Goal: Task Accomplishment & Management: Manage account settings

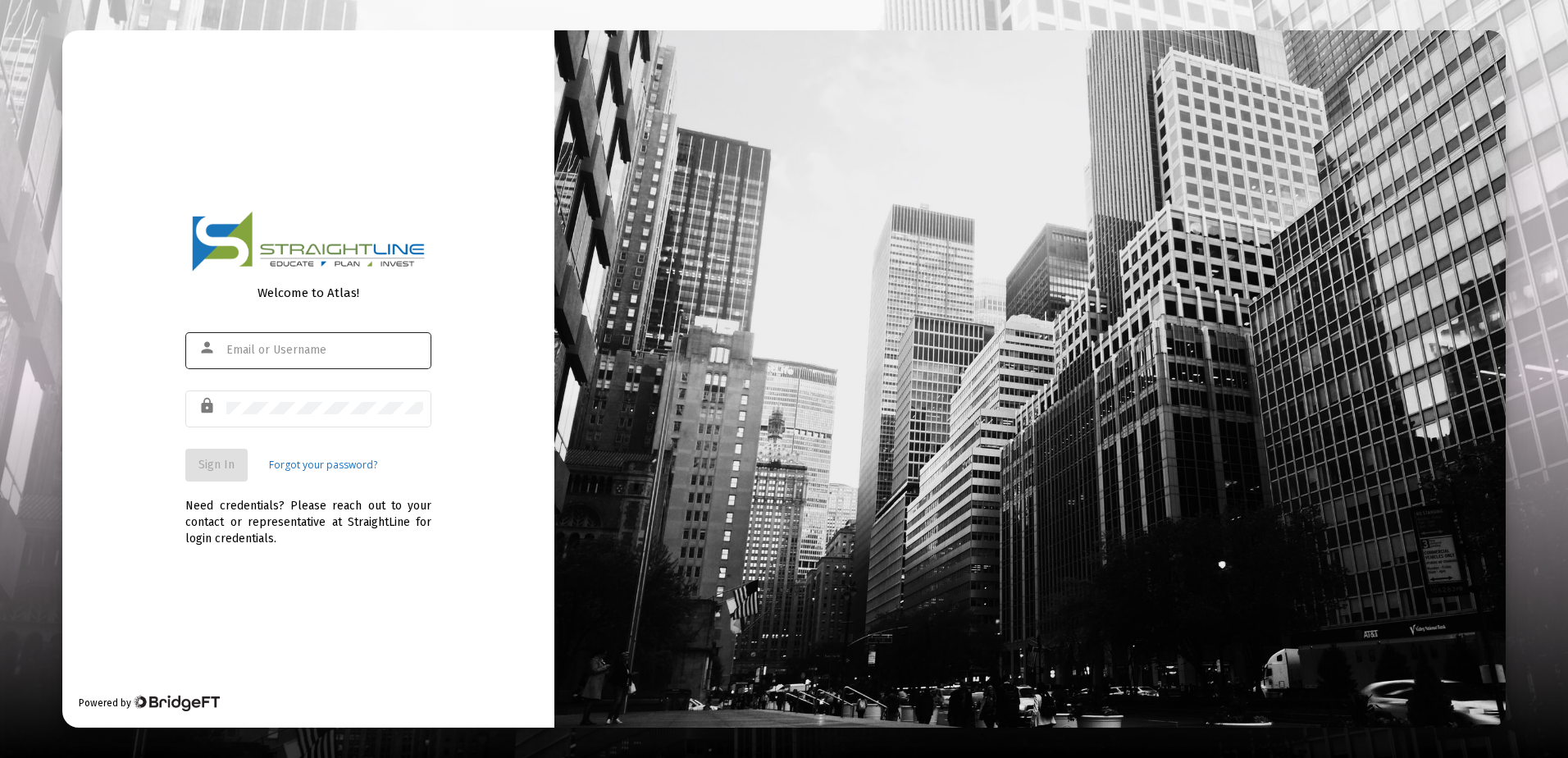
click at [264, 361] on div at bounding box center [324, 349] width 197 height 40
click at [265, 346] on input "text" at bounding box center [324, 350] width 197 height 13
type input "rrickey@straightline.com"
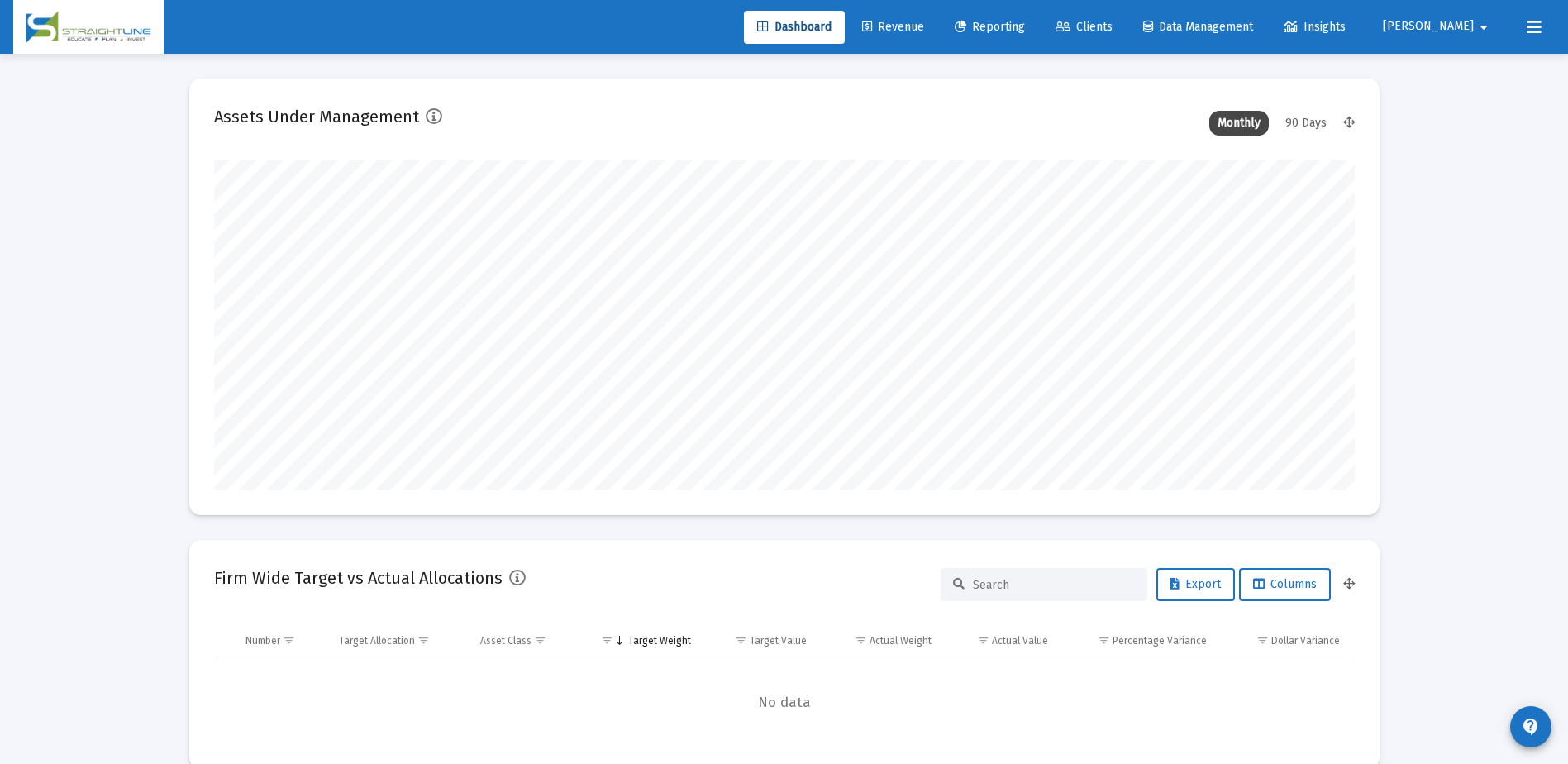
scroll to position [330, 615]
type input "[DATE]"
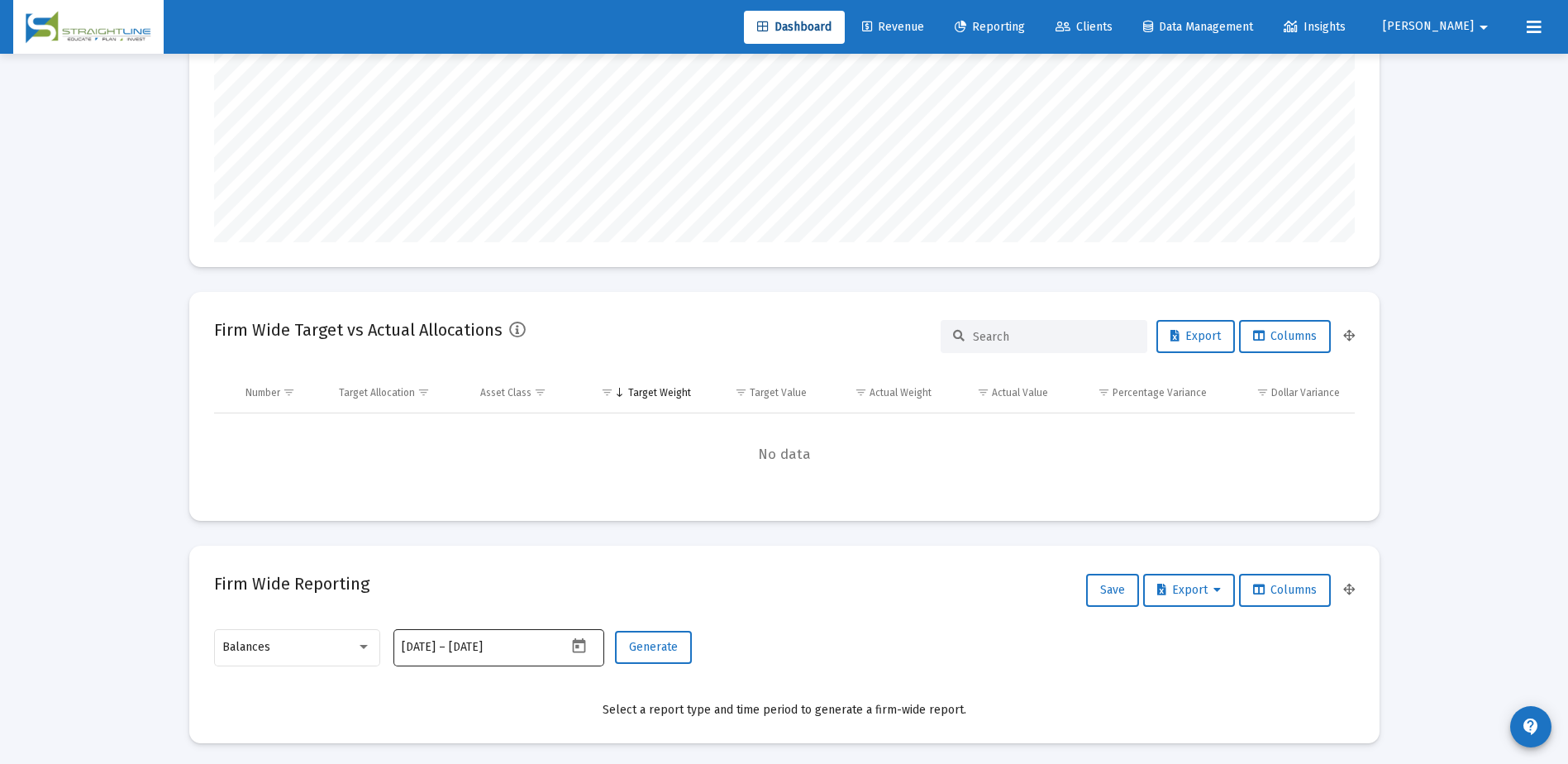
scroll to position [330, 533]
click at [291, 642] on div "Balances" at bounding box center [289, 647] width 134 height 13
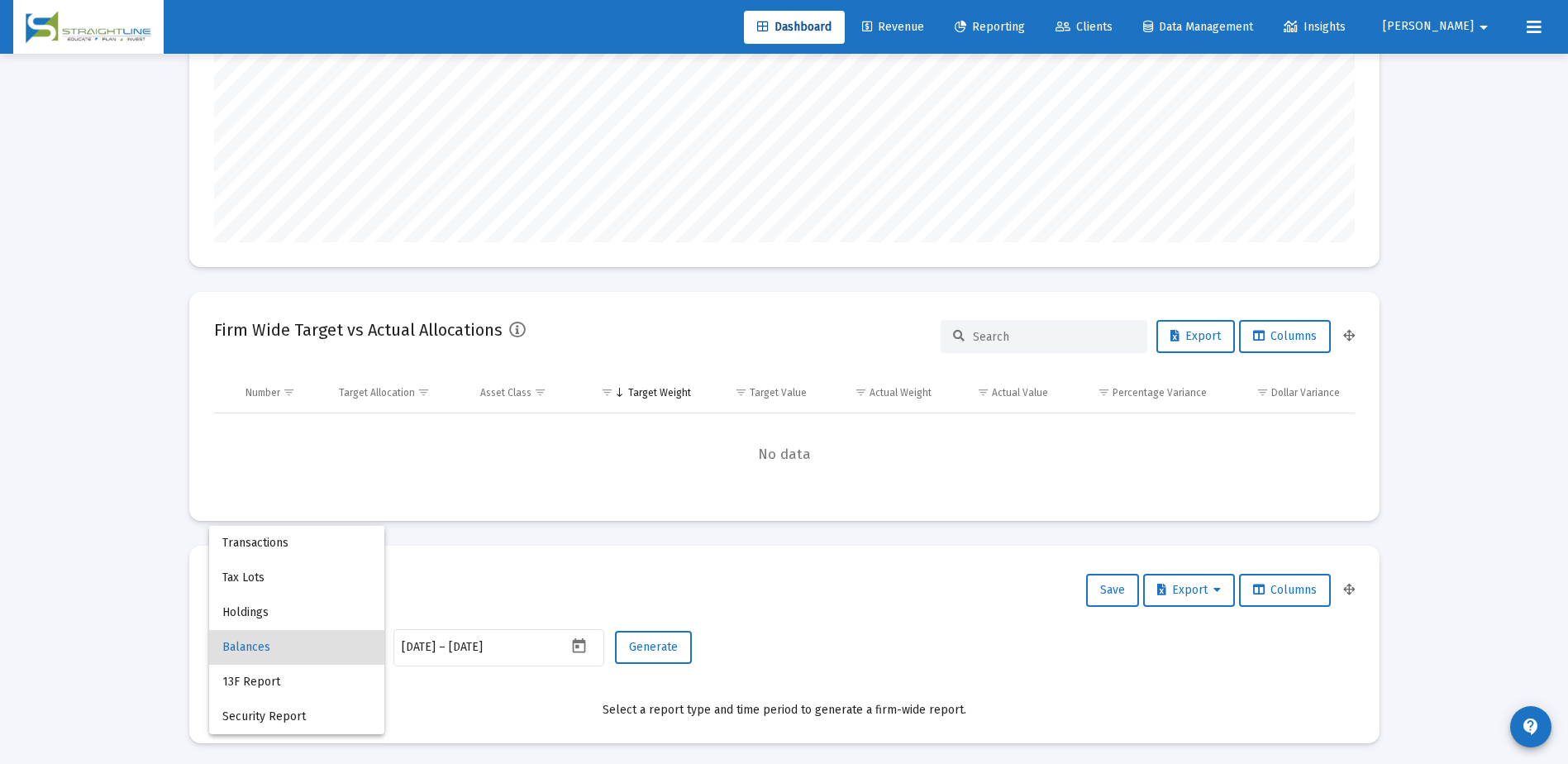
click at [887, 649] on div at bounding box center [784, 382] width 1568 height 764
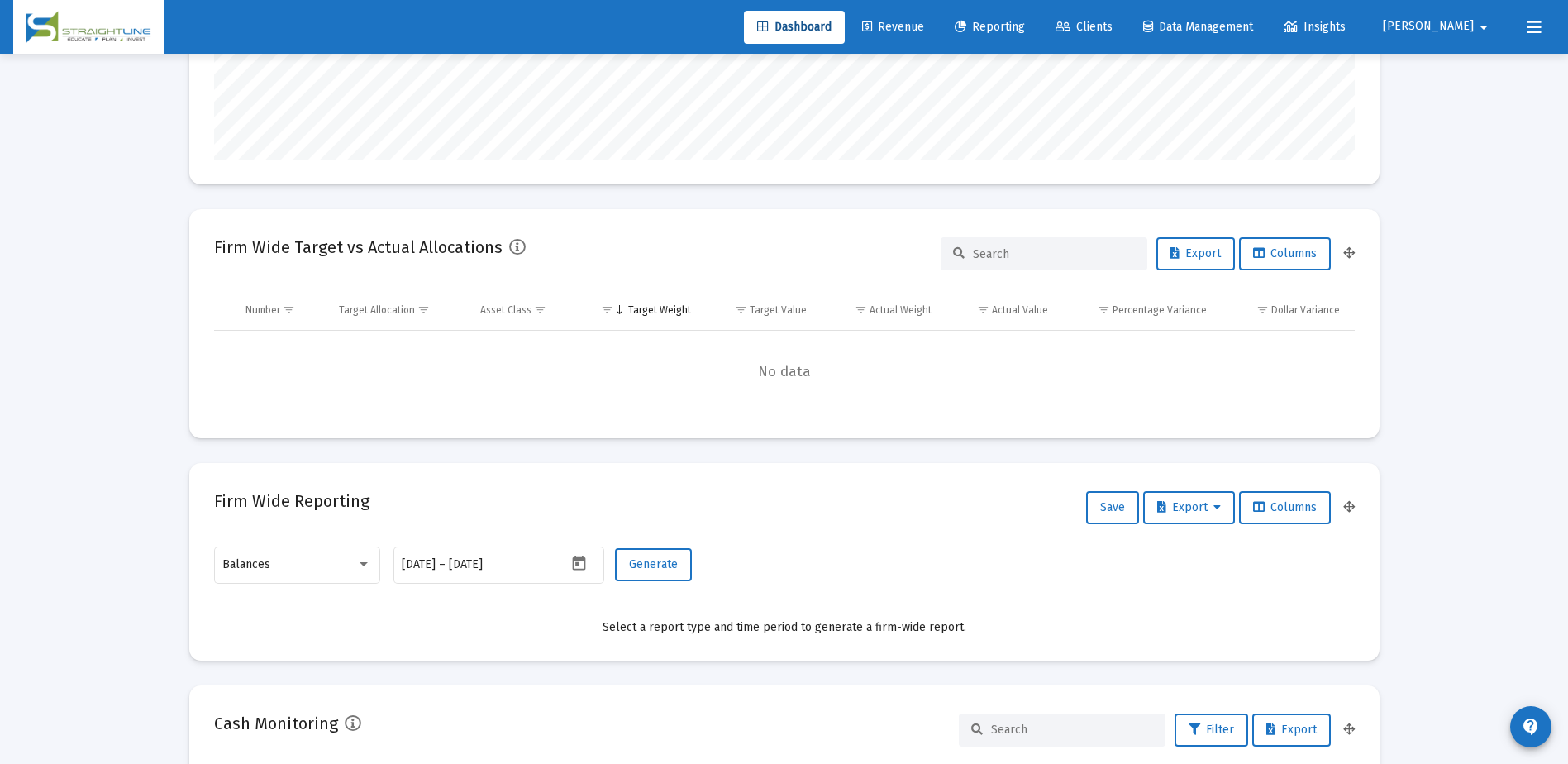
click at [1346, 24] on span "Insights" at bounding box center [1315, 26] width 62 height 14
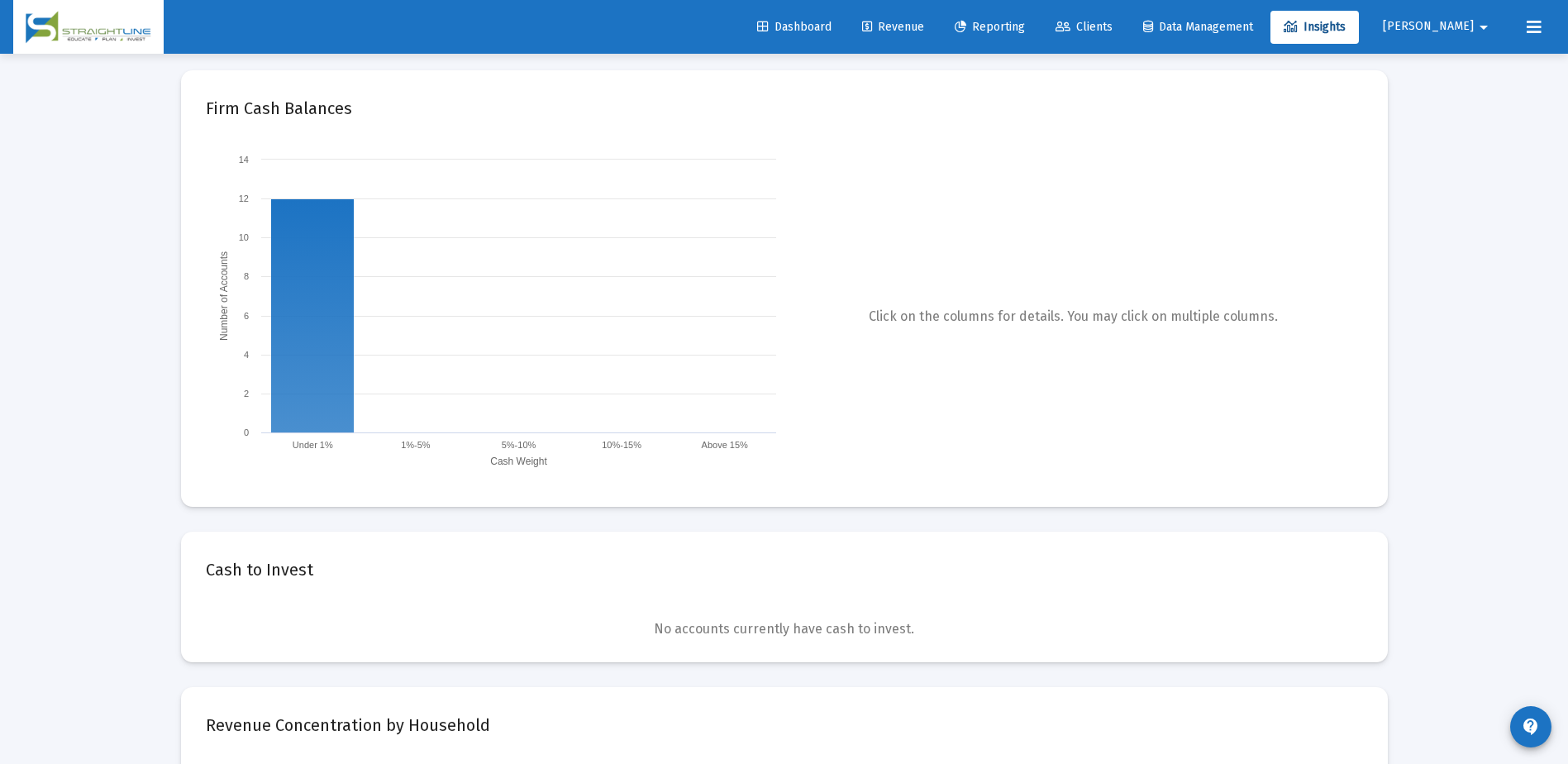
click at [832, 30] on span "Dashboard" at bounding box center [793, 26] width 74 height 14
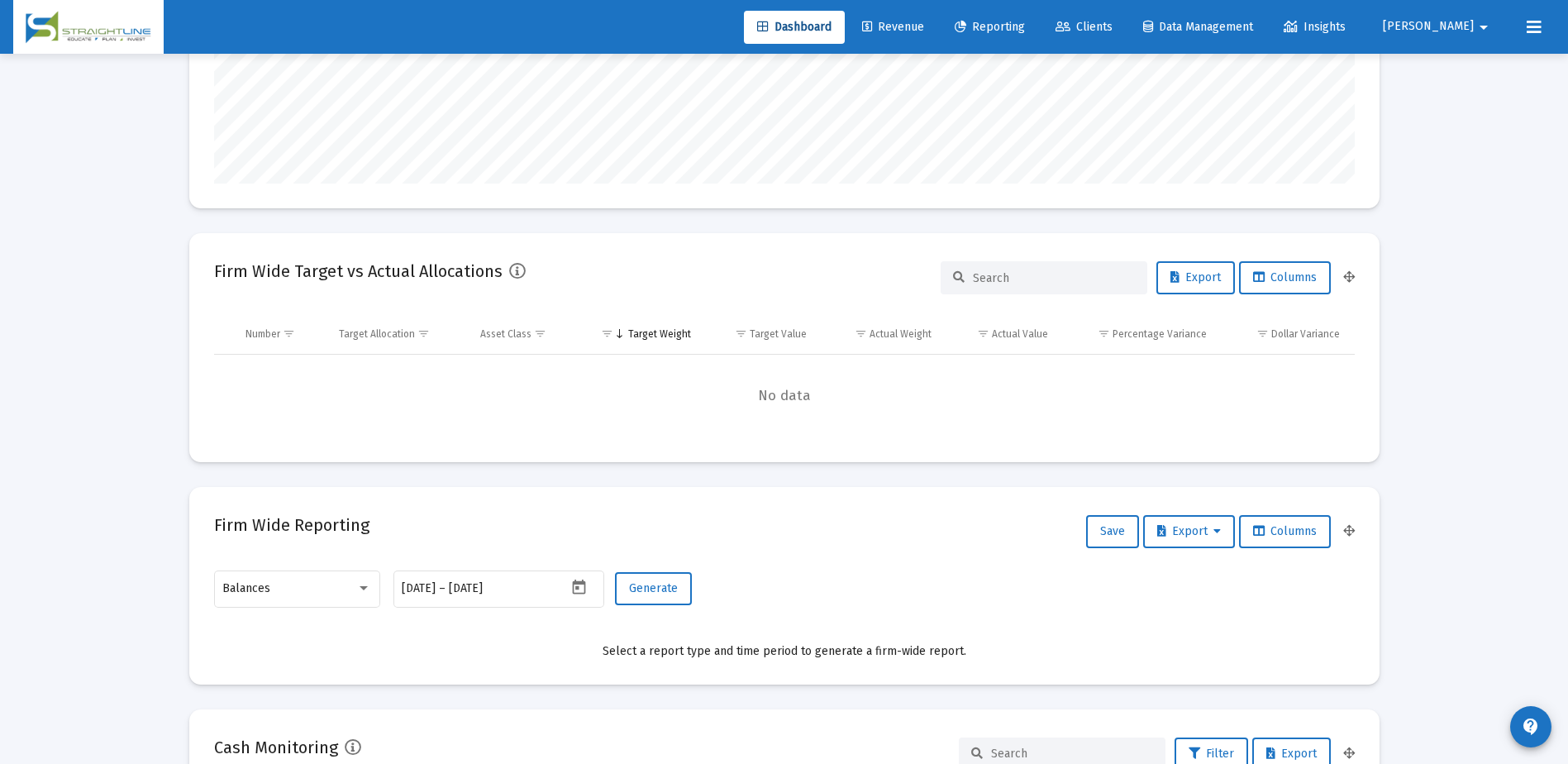
scroll to position [330, 0]
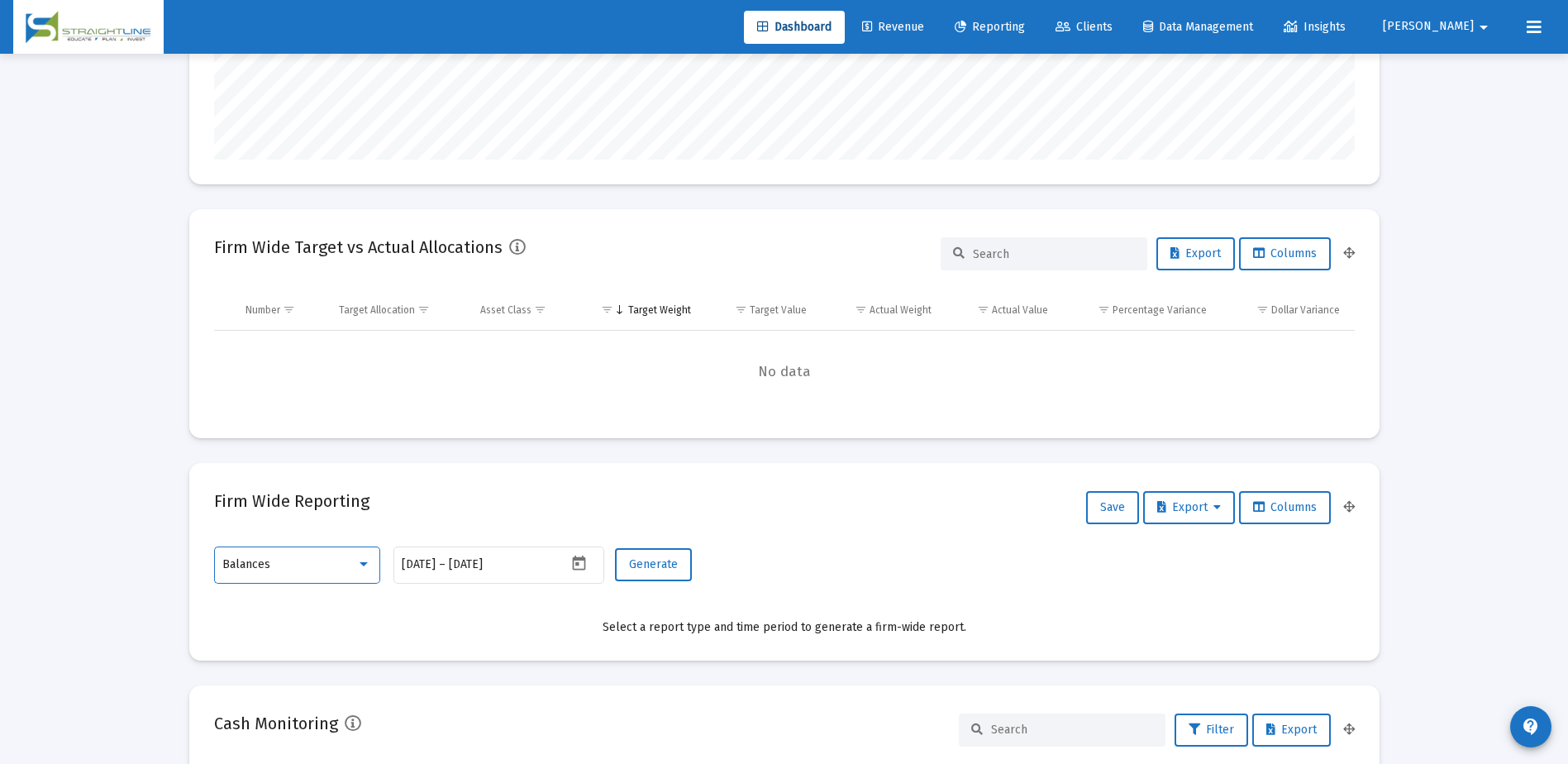
click at [363, 569] on div at bounding box center [364, 564] width 15 height 13
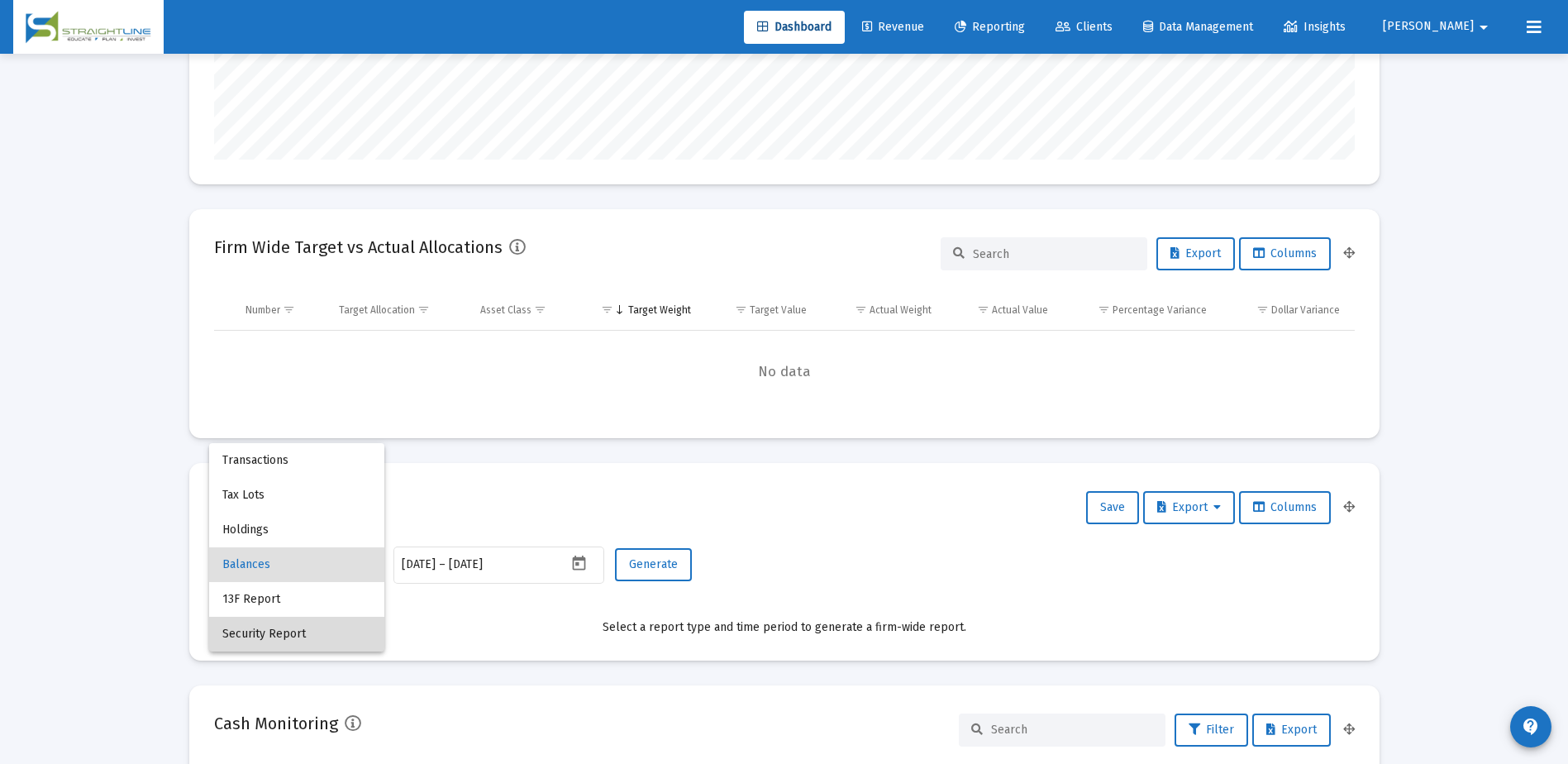
click at [352, 624] on span "Security Report" at bounding box center [296, 633] width 149 height 35
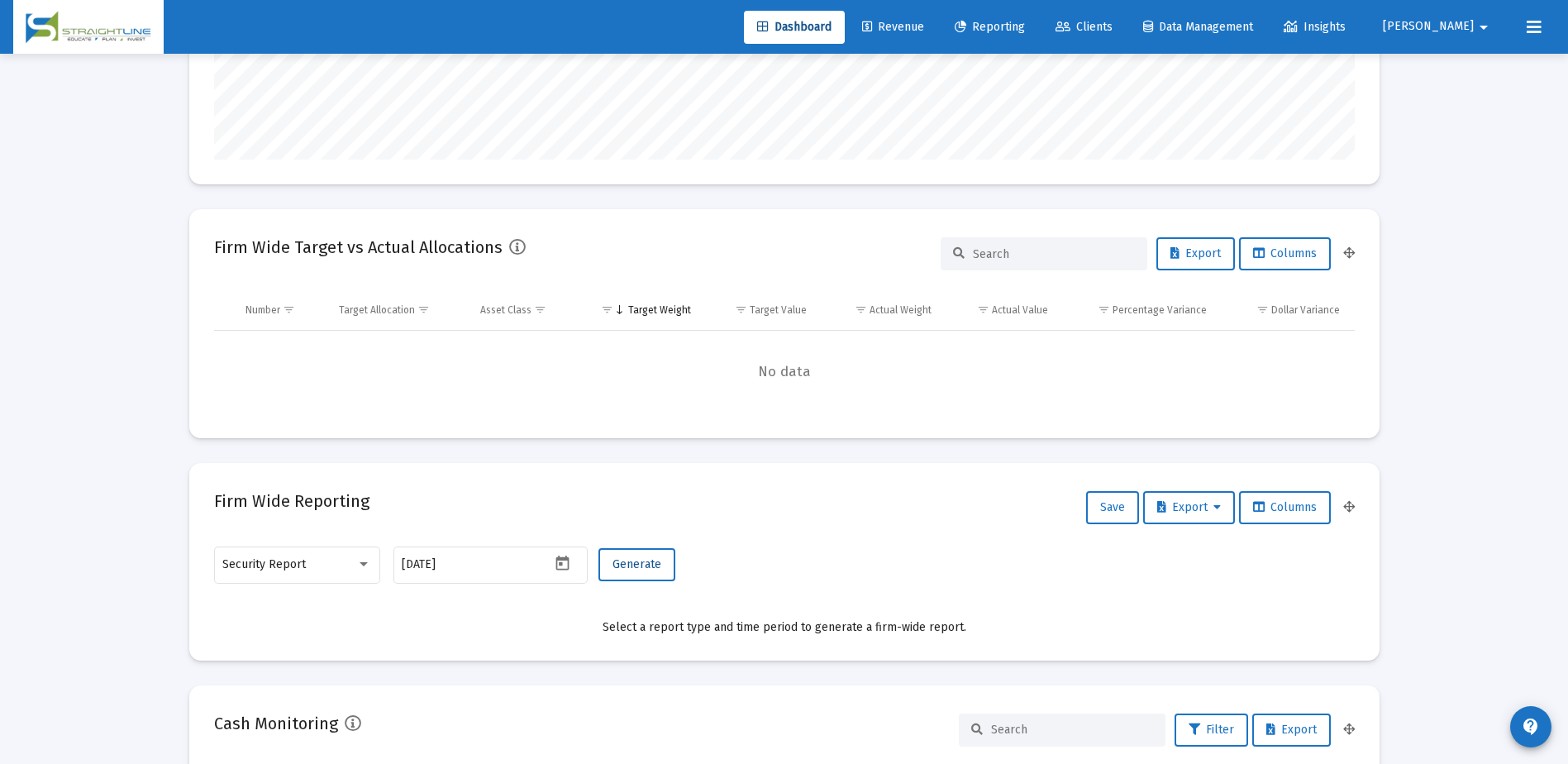
drag, startPoint x: 637, startPoint y: 566, endPoint x: 712, endPoint y: 581, distance: 76.5
click at [712, 581] on div "Security Report 2025-10-10 Generate" at bounding box center [784, 573] width 1141 height 58
click at [1305, 505] on span "Columns" at bounding box center [1285, 506] width 64 height 14
drag, startPoint x: 1285, startPoint y: 506, endPoint x: 1256, endPoint y: 522, distance: 33.1
click at [1284, 507] on span "Columns" at bounding box center [1285, 506] width 64 height 14
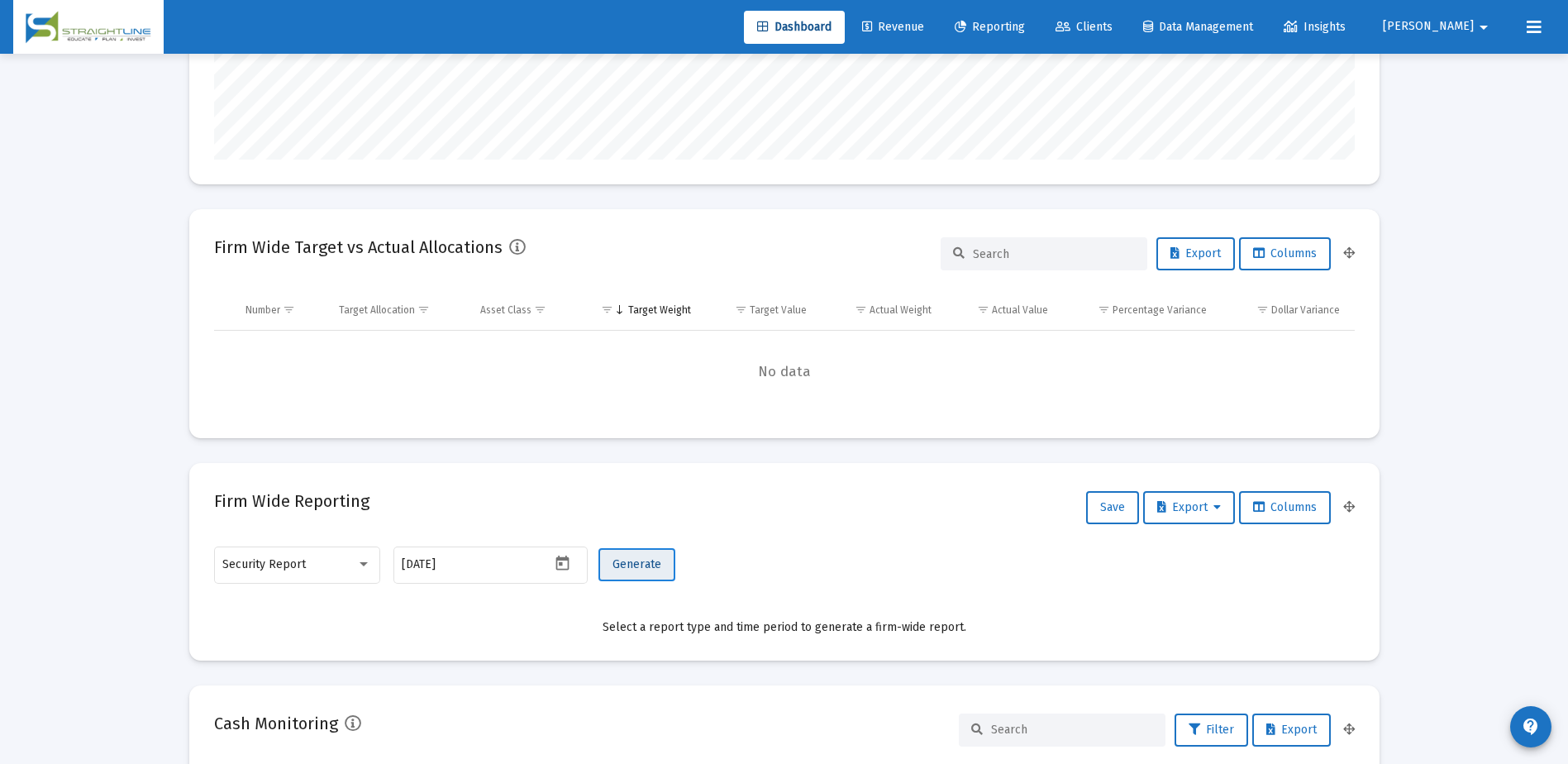
click at [667, 569] on button "Generate" at bounding box center [637, 564] width 77 height 33
click at [1287, 506] on span "Columns" at bounding box center [1285, 506] width 64 height 14
click at [1287, 507] on span "Columns" at bounding box center [1285, 506] width 64 height 14
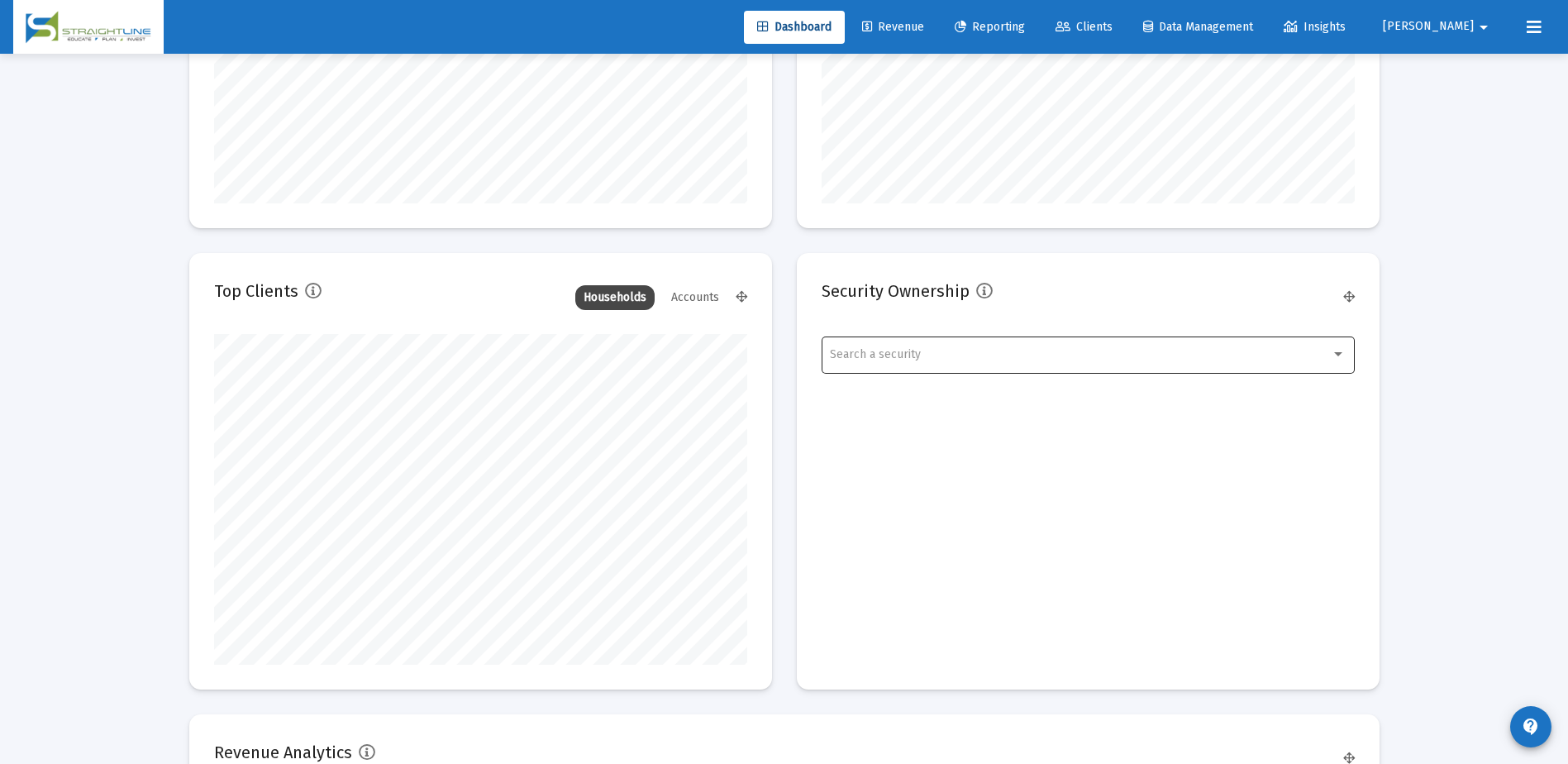
scroll to position [1818, 0]
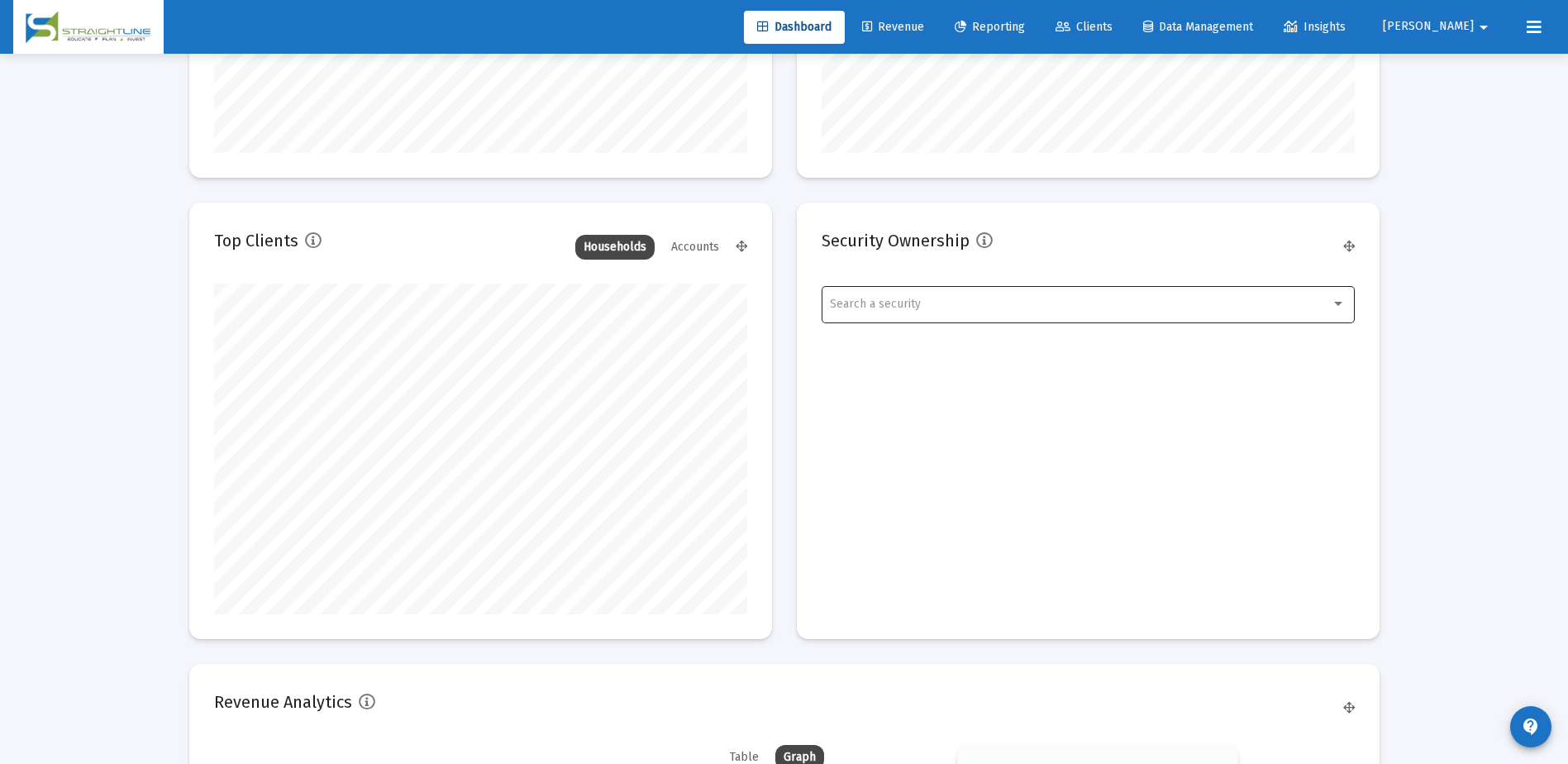
click at [1338, 295] on div "Search a security" at bounding box center [1088, 303] width 516 height 40
click at [1340, 296] on input "dropdown search" at bounding box center [1088, 303] width 542 height 35
click at [1303, 392] on div at bounding box center [784, 382] width 1568 height 764
click at [887, 309] on span "Search a security" at bounding box center [875, 303] width 91 height 14
type input "a"
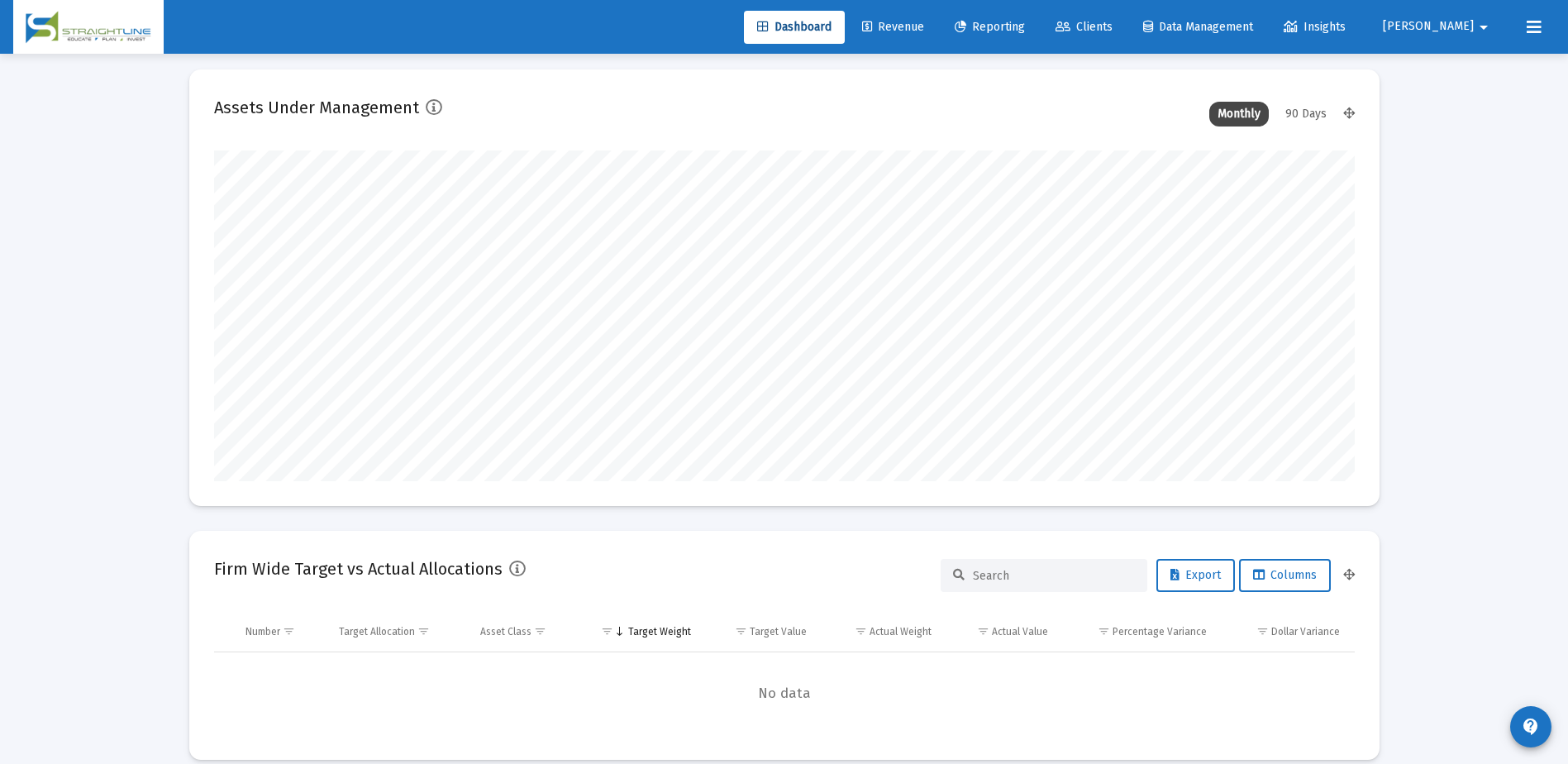
scroll to position [0, 0]
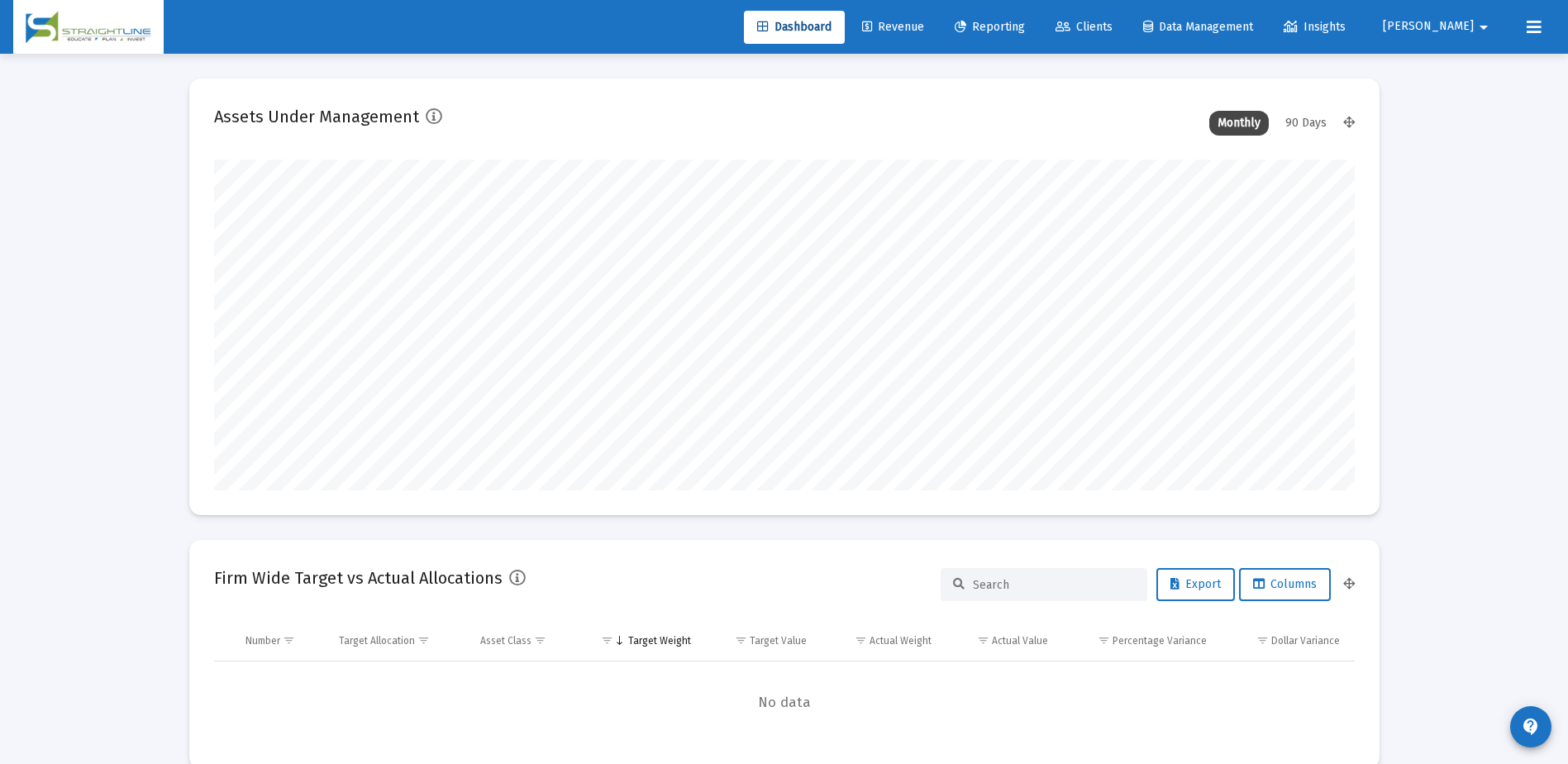
click at [943, 25] on div at bounding box center [784, 382] width 1568 height 764
click at [924, 25] on span "Revenue" at bounding box center [893, 26] width 62 height 14
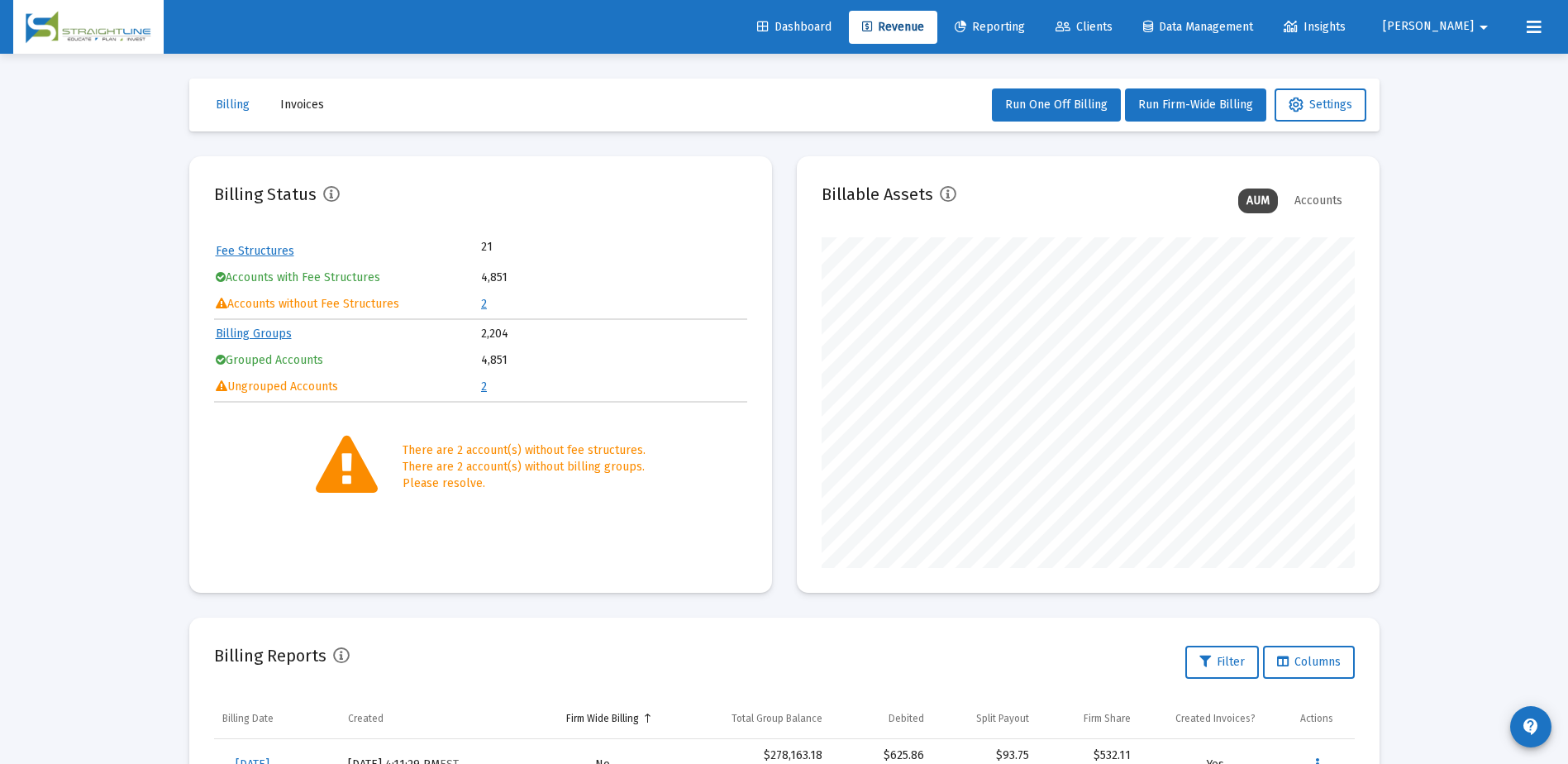
click at [832, 29] on span "Dashboard" at bounding box center [793, 26] width 74 height 14
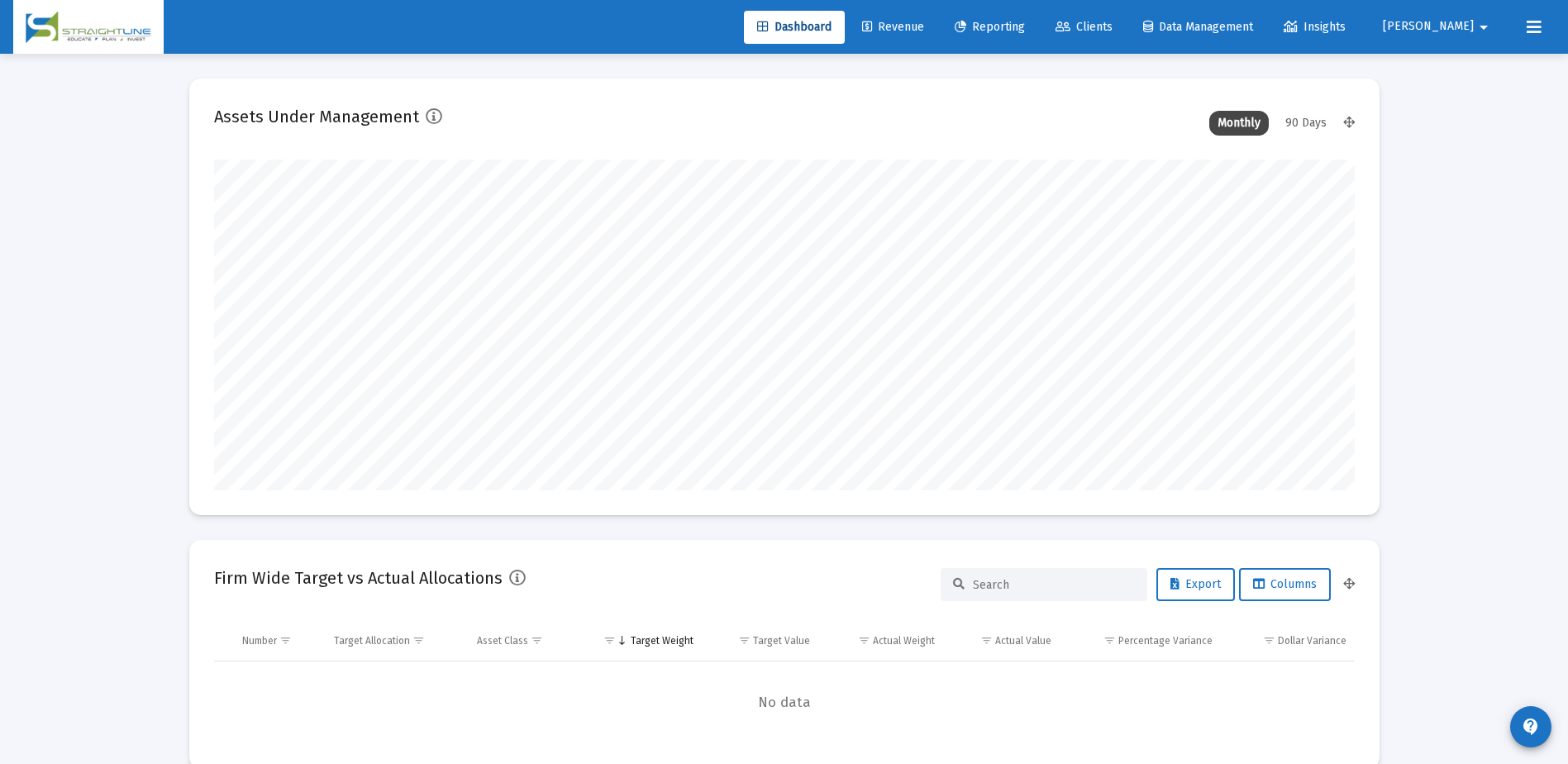
scroll to position [330, 615]
click at [872, 32] on icon at bounding box center [867, 27] width 10 height 11
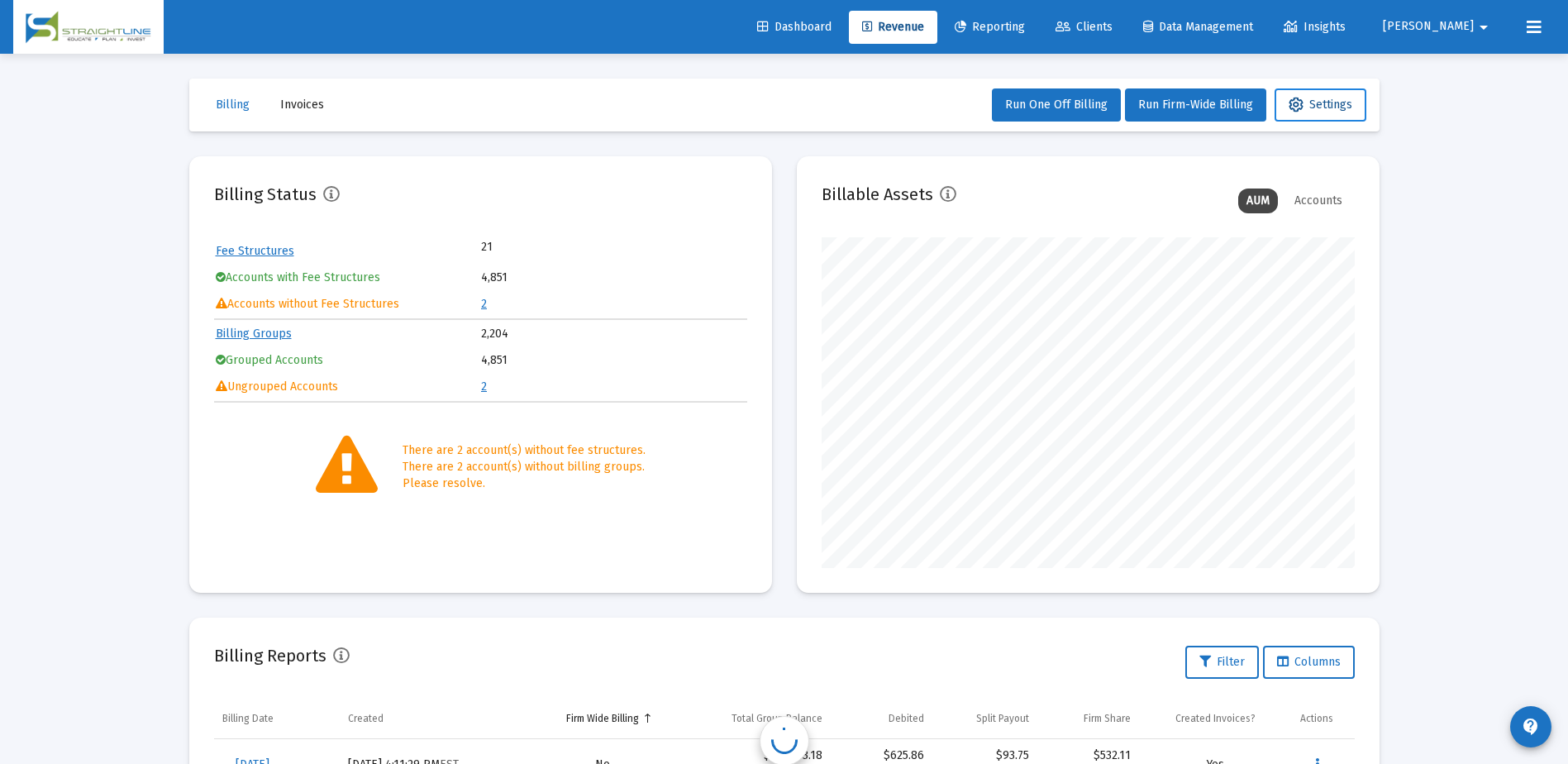
click at [1293, 100] on icon at bounding box center [1296, 105] width 15 height 15
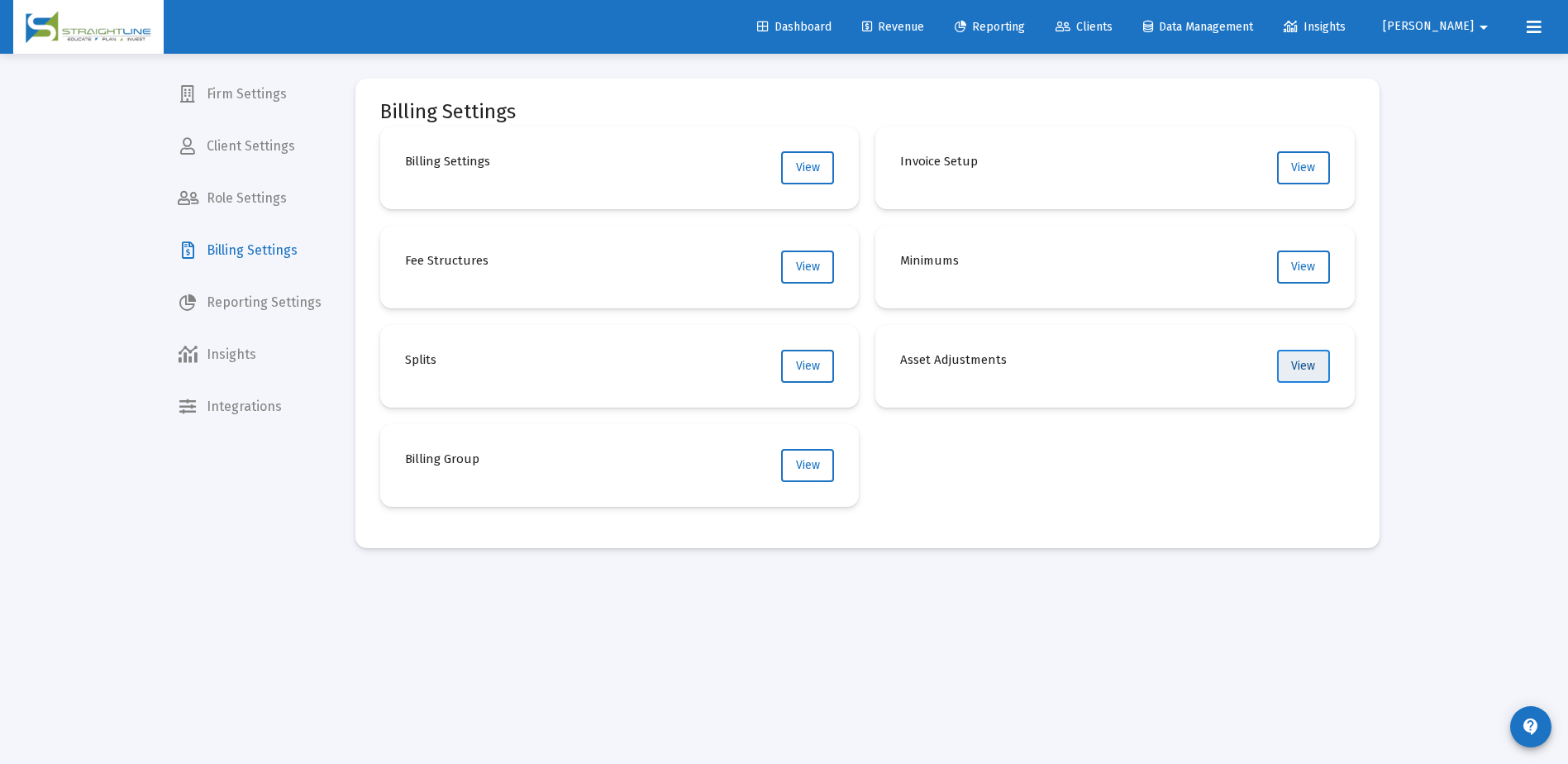
click at [1303, 373] on button "View" at bounding box center [1304, 366] width 53 height 33
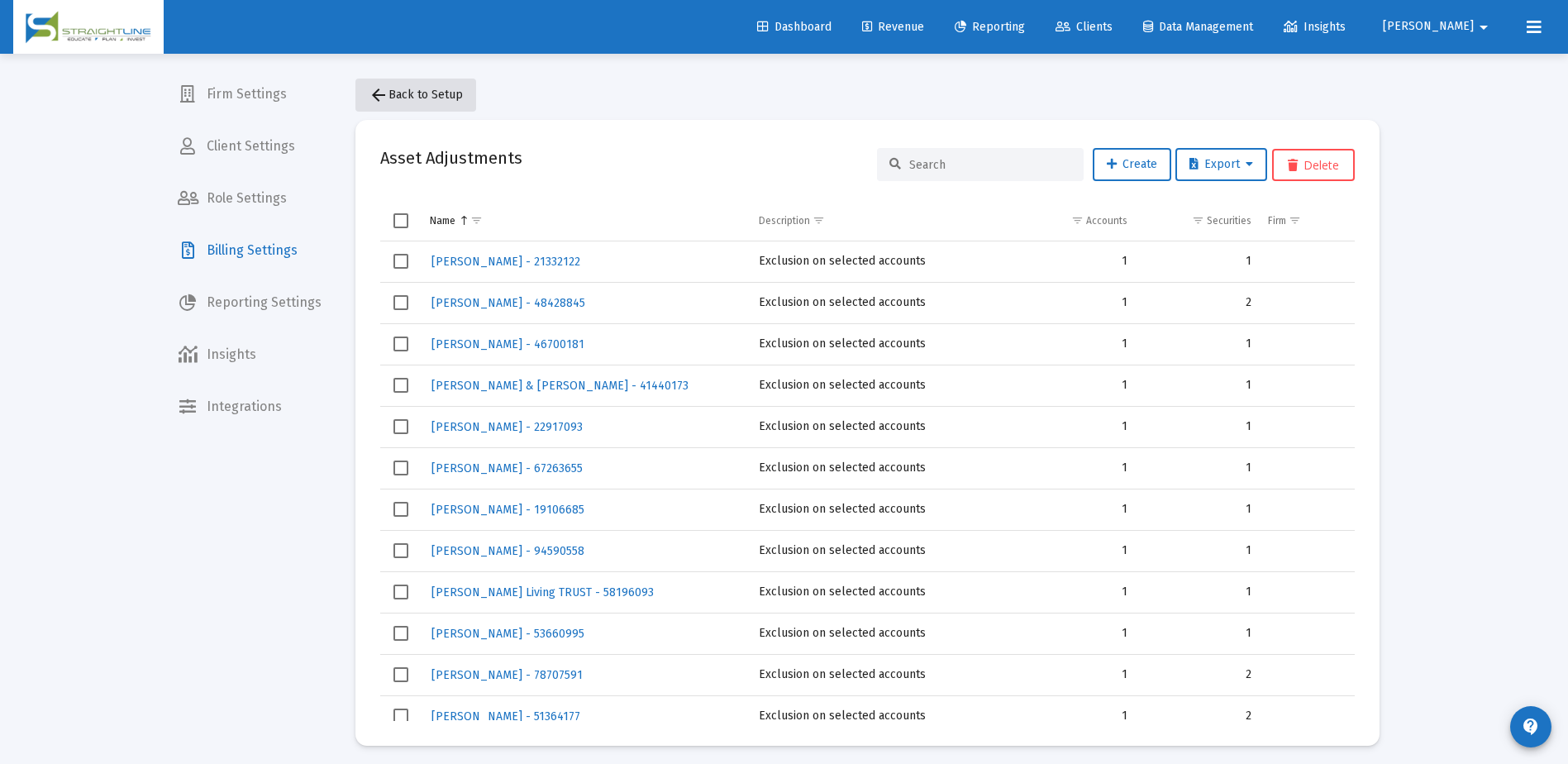
click at [414, 99] on span "arrow_back Back to Setup" at bounding box center [416, 94] width 94 height 14
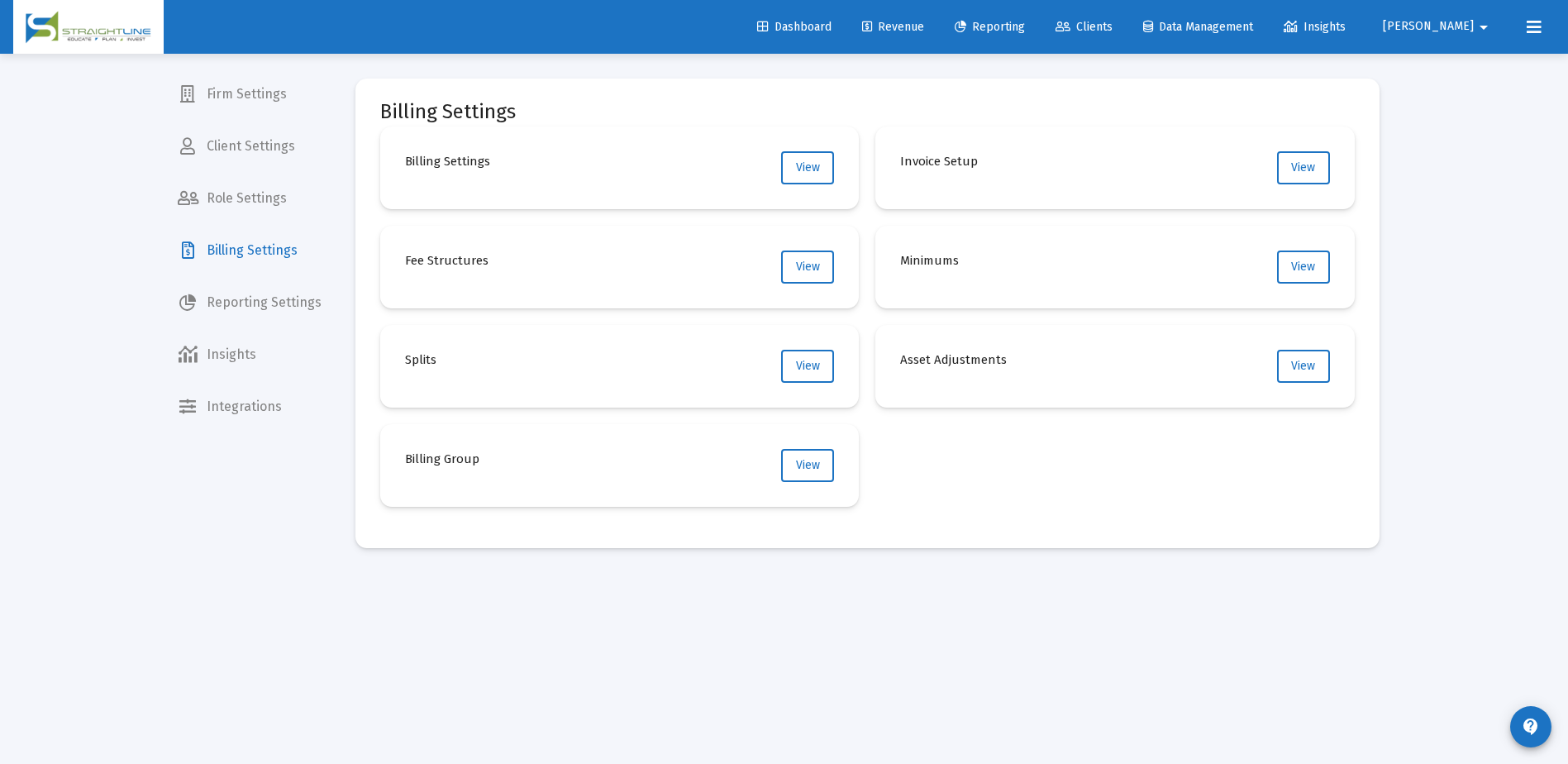
click at [752, 674] on div "Billing Settings Billing Settings View Invoice Setup View Fee Structures View M…" at bounding box center [867, 421] width 1074 height 734
click at [822, 369] on button "View" at bounding box center [808, 366] width 53 height 33
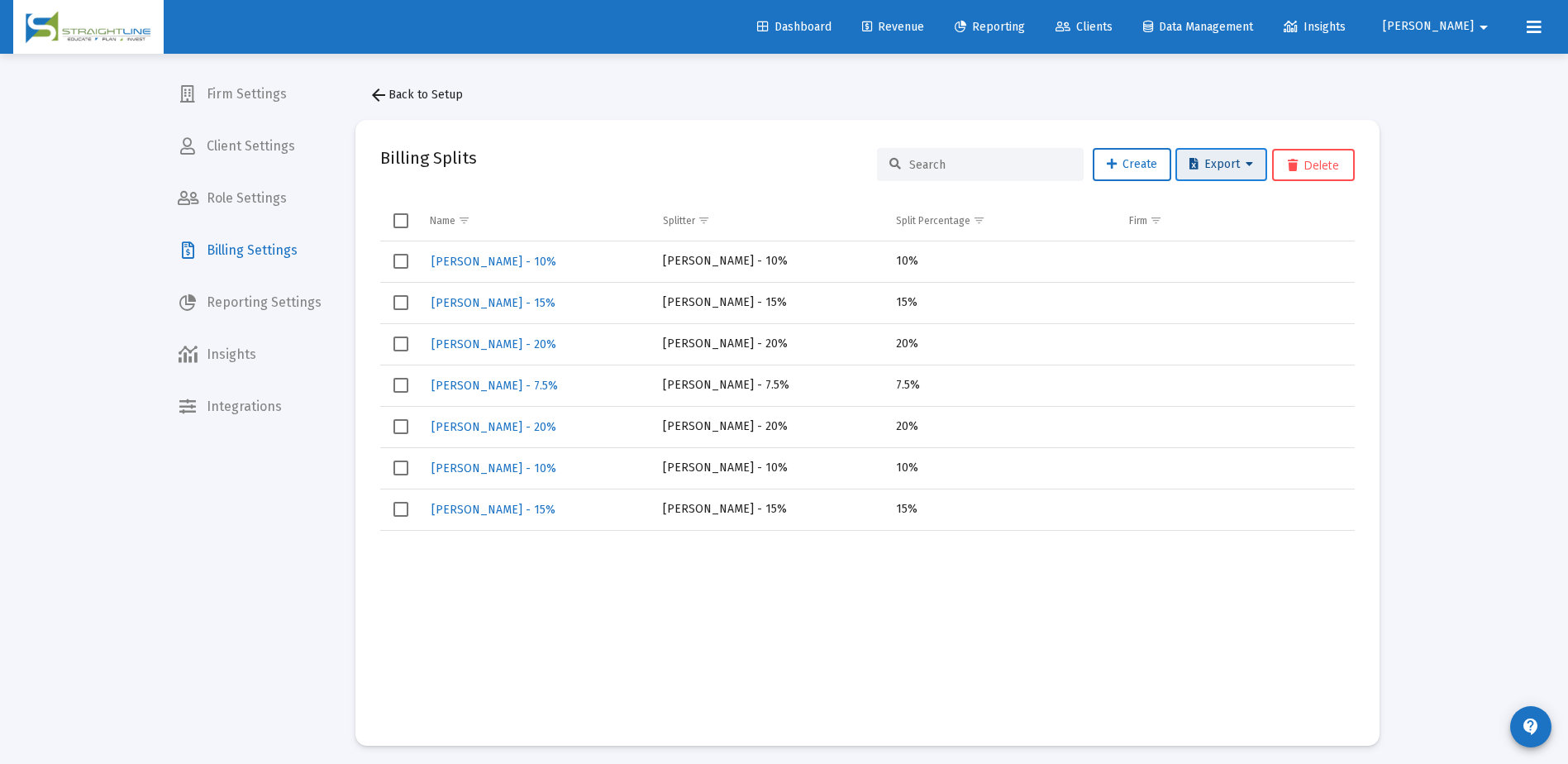
click at [1235, 163] on span "Export" at bounding box center [1222, 164] width 64 height 14
click at [1240, 204] on button "Export All Rows" at bounding box center [1226, 207] width 112 height 40
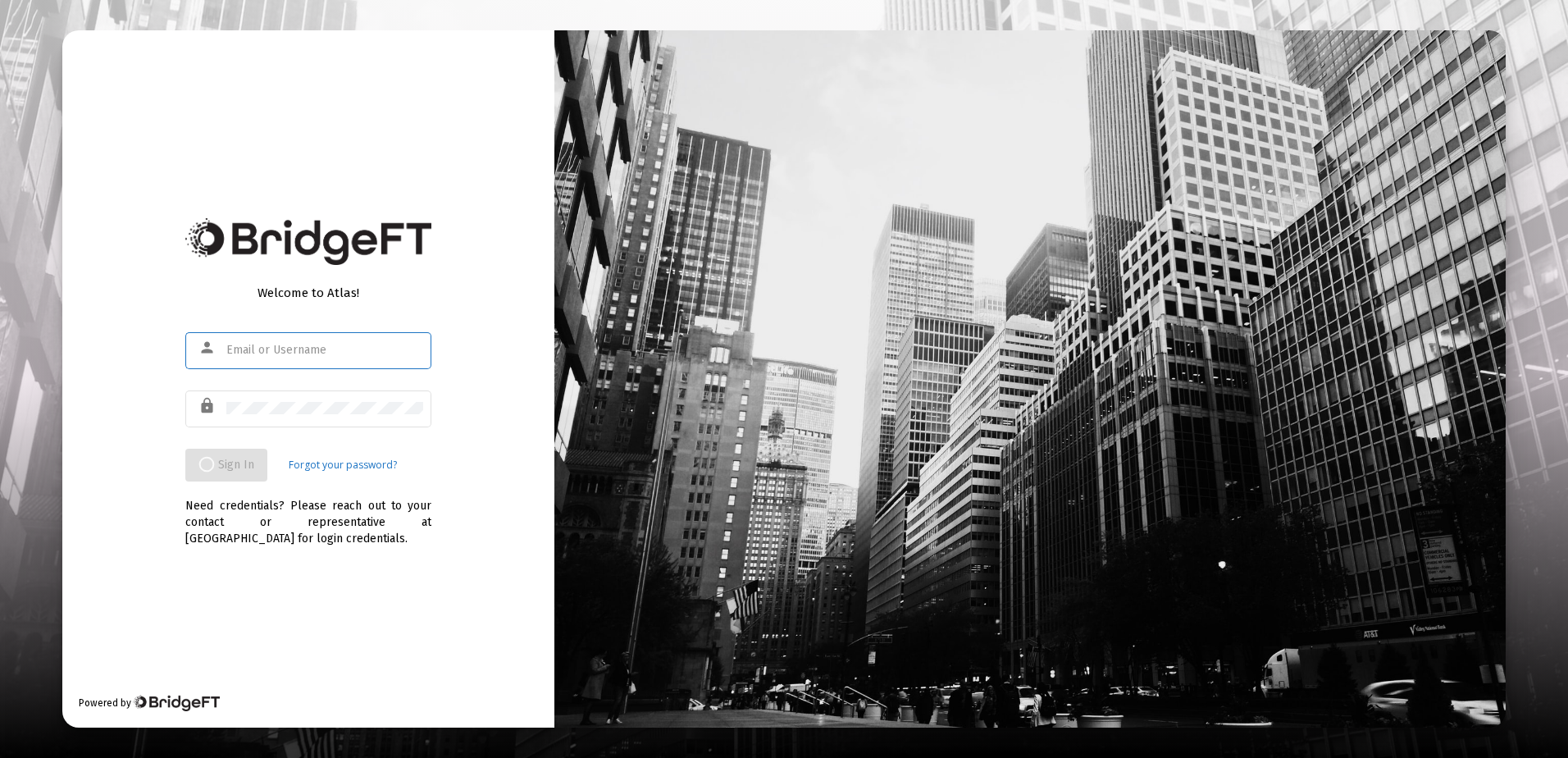
click at [250, 352] on input "text" at bounding box center [324, 350] width 197 height 13
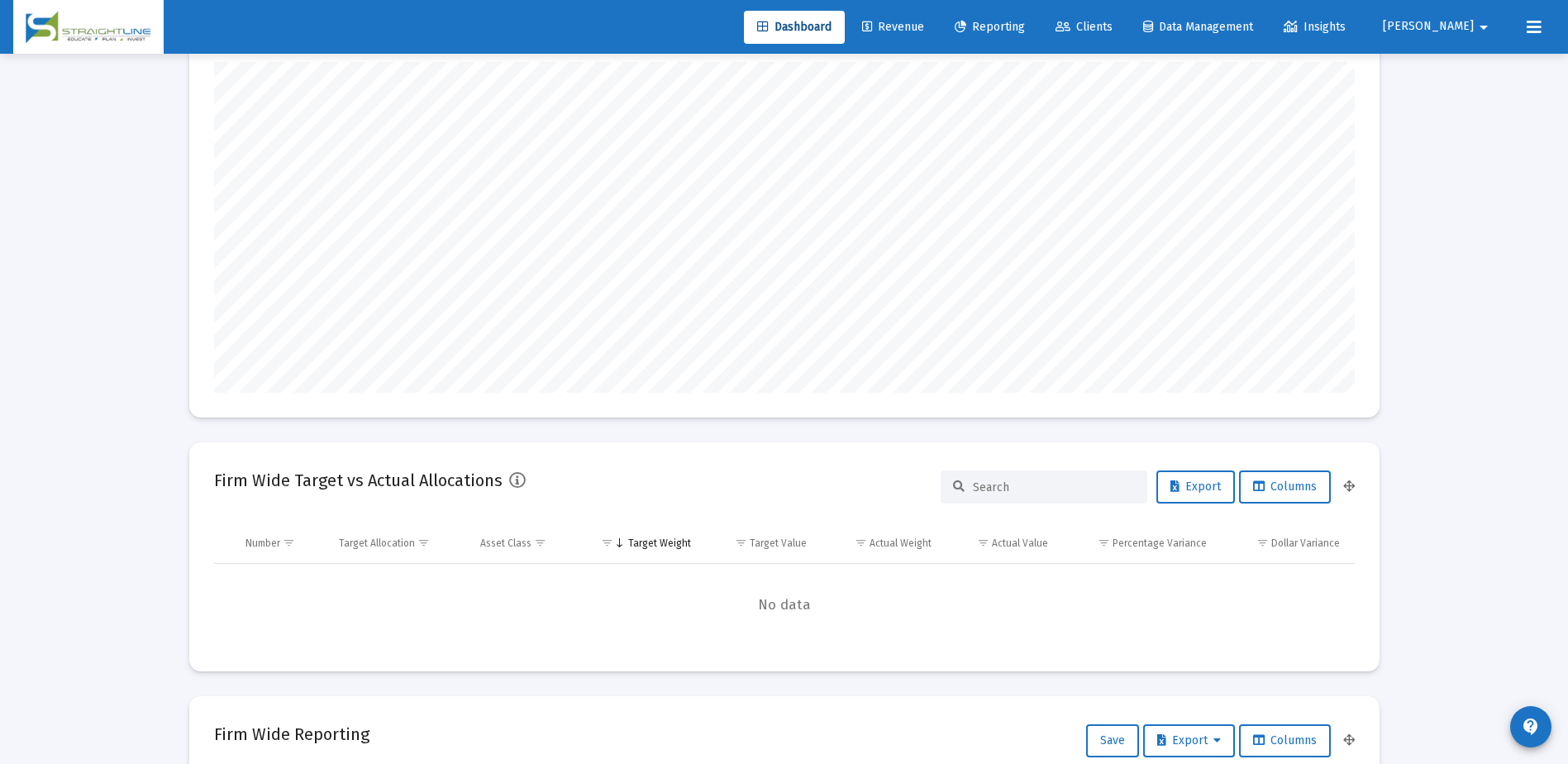
scroll to position [247, 0]
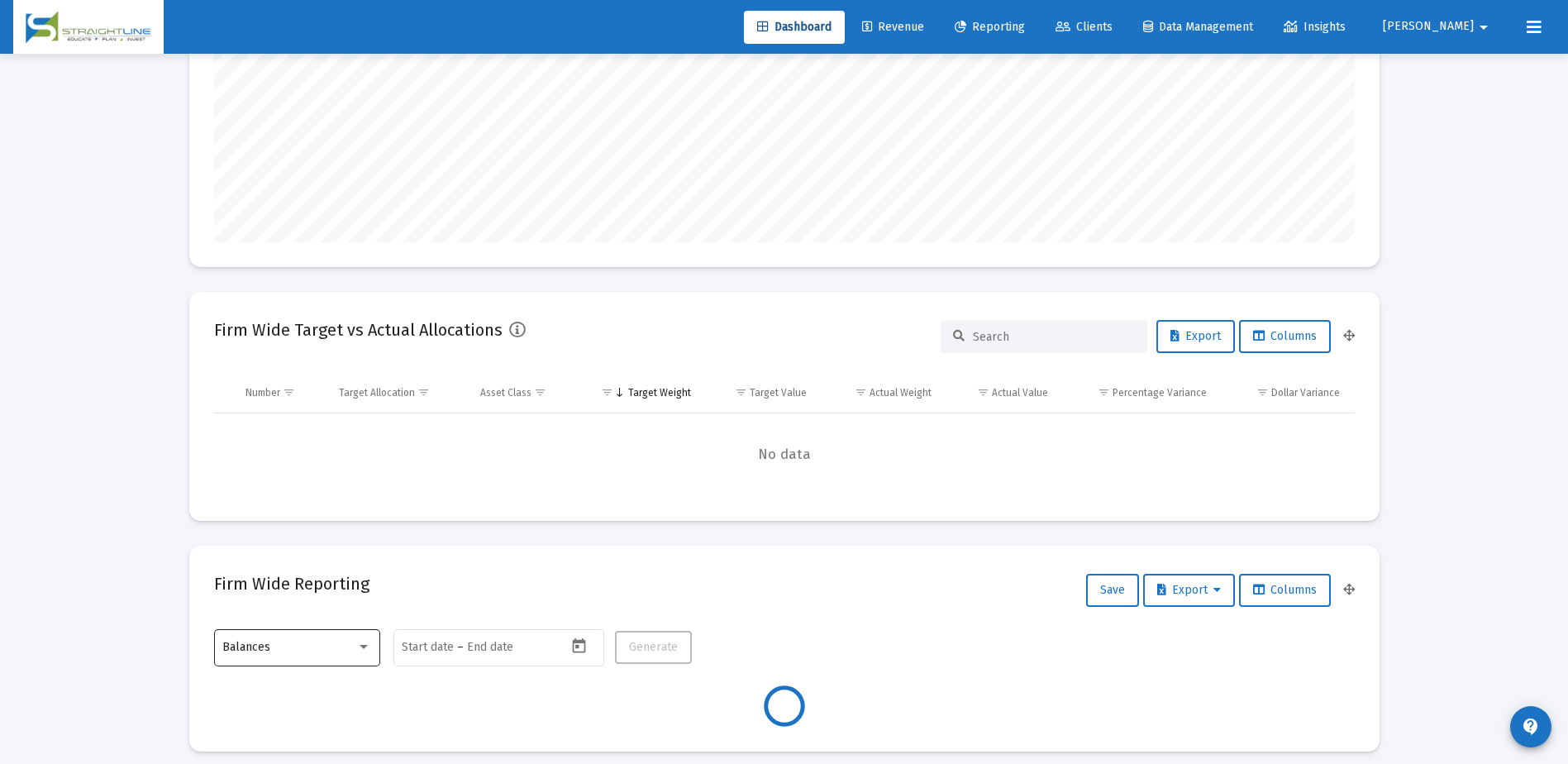
click at [269, 646] on div "Balances" at bounding box center [289, 647] width 134 height 13
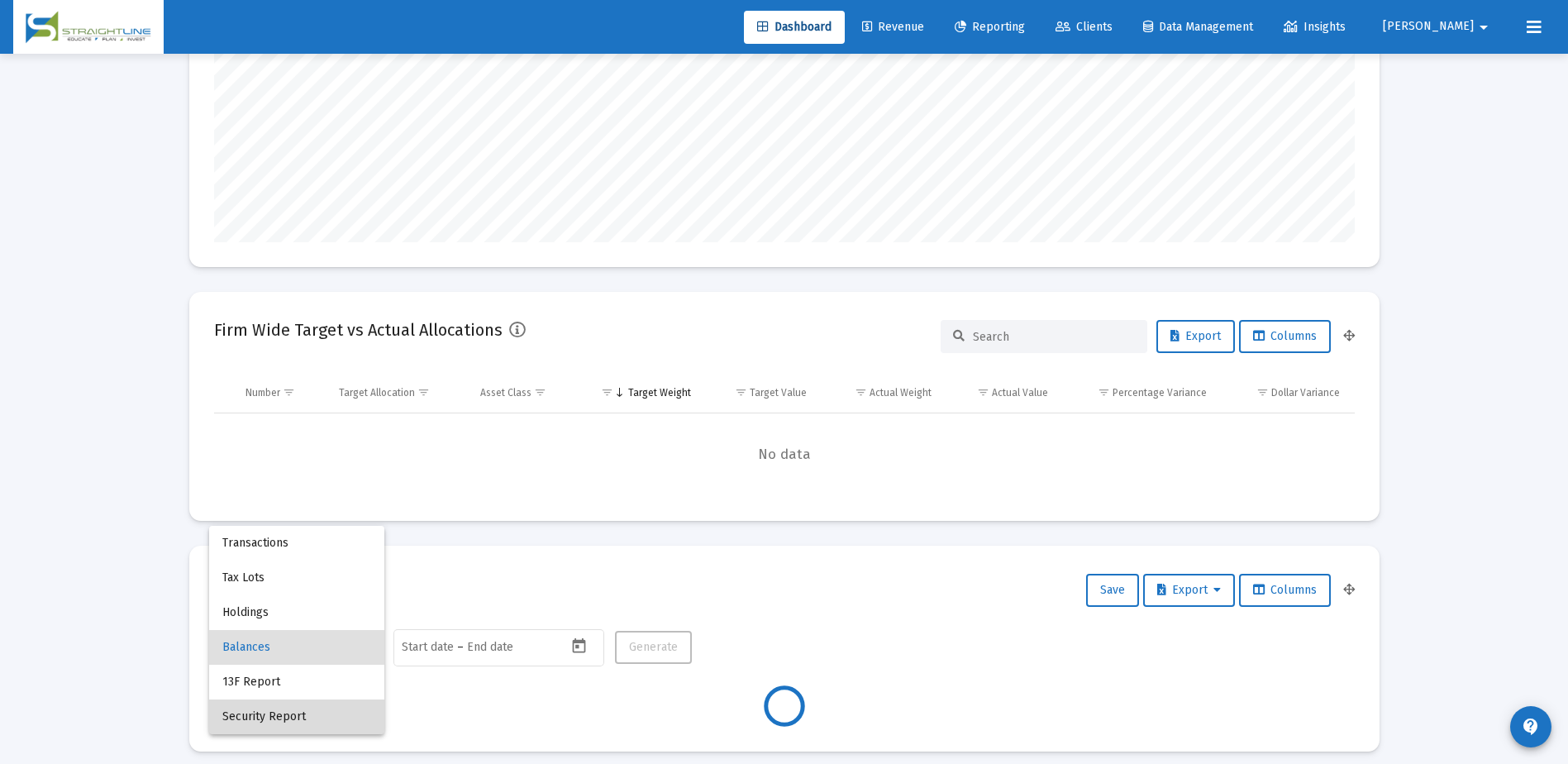
click at [275, 716] on span "Security Report" at bounding box center [296, 716] width 149 height 35
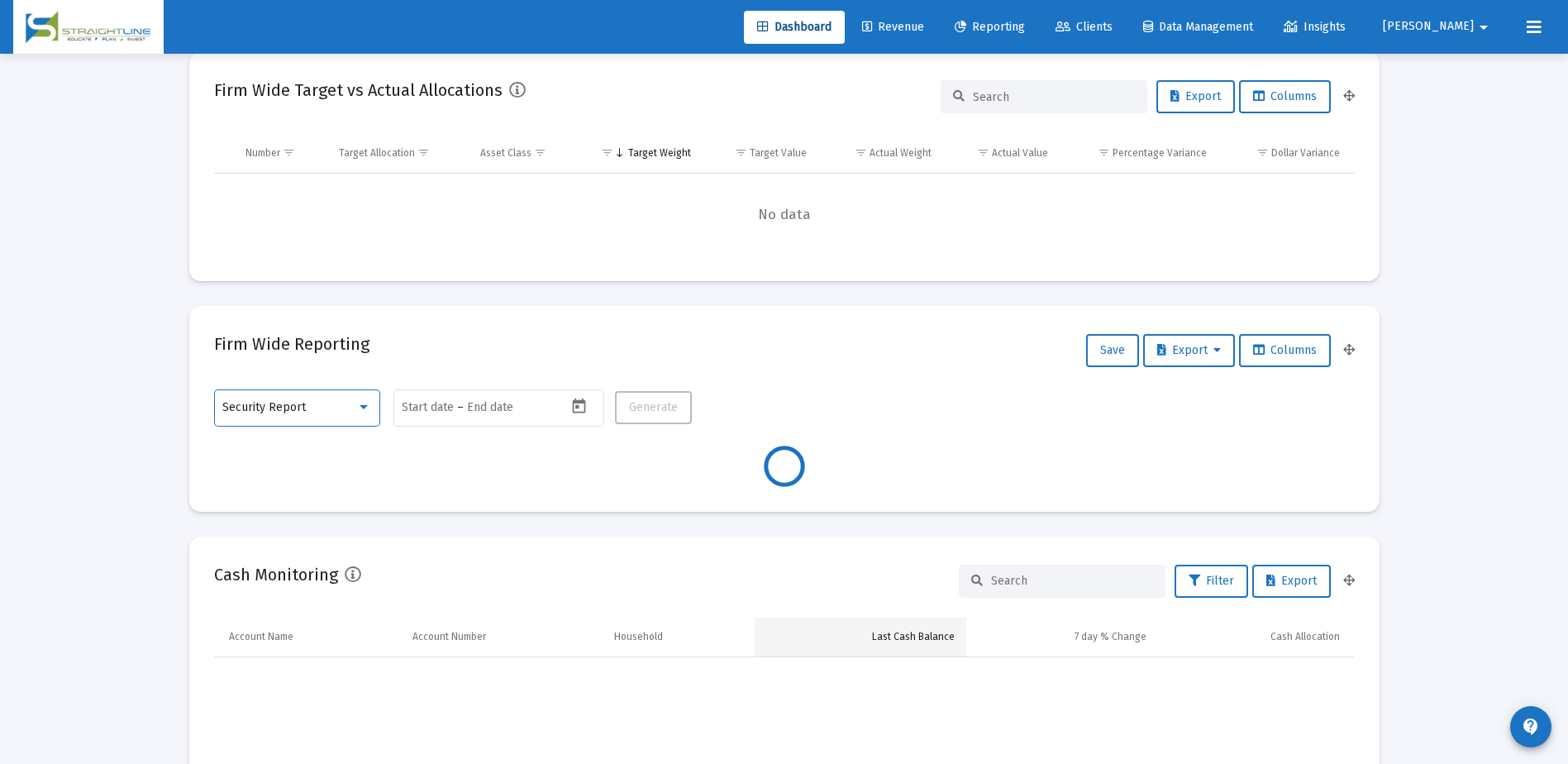
scroll to position [496, 0]
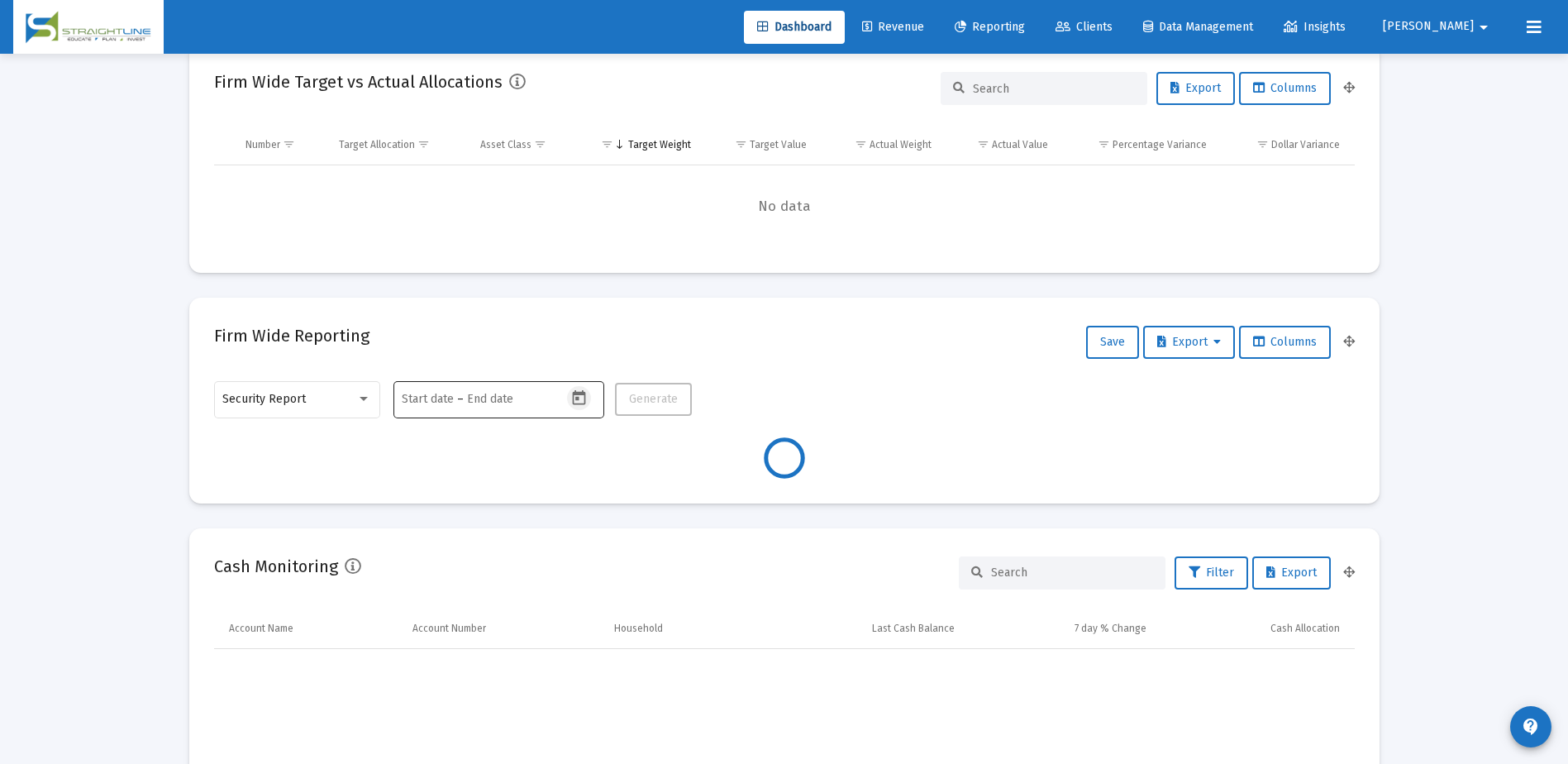
click at [576, 401] on icon "Open calendar" at bounding box center [579, 398] width 17 height 17
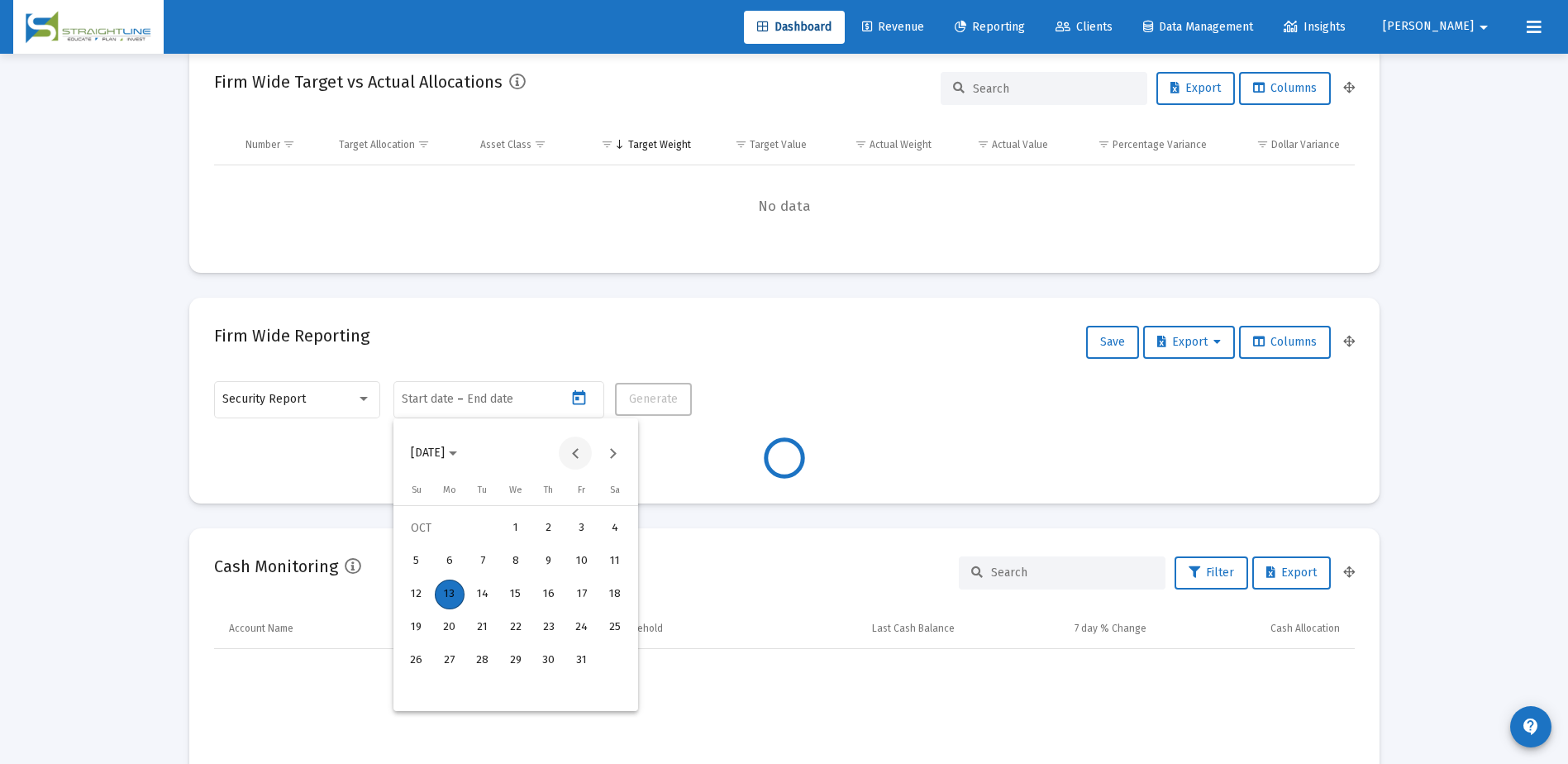
click at [583, 458] on button "Previous month" at bounding box center [575, 453] width 33 height 33
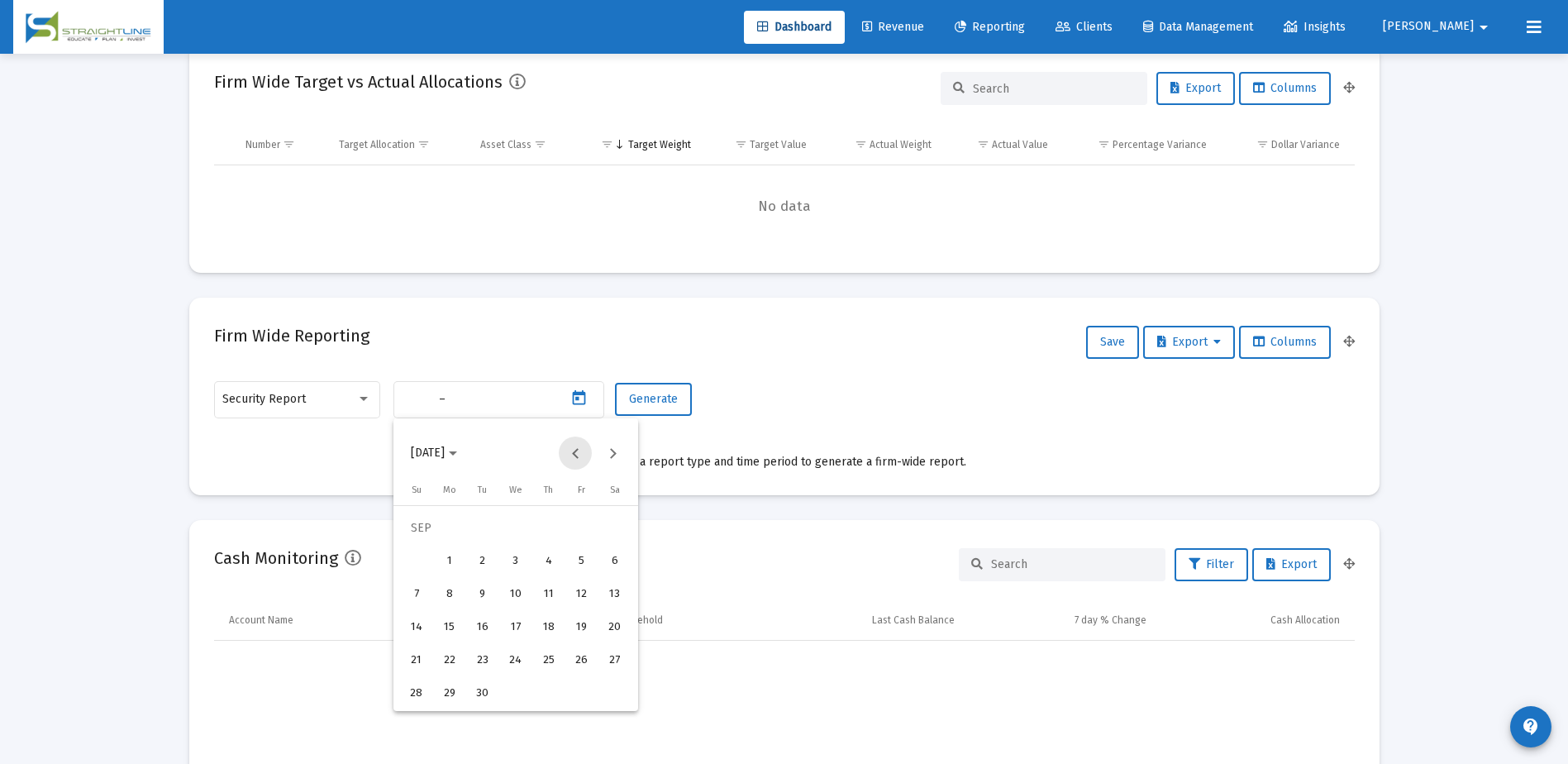
type input "[DATE]"
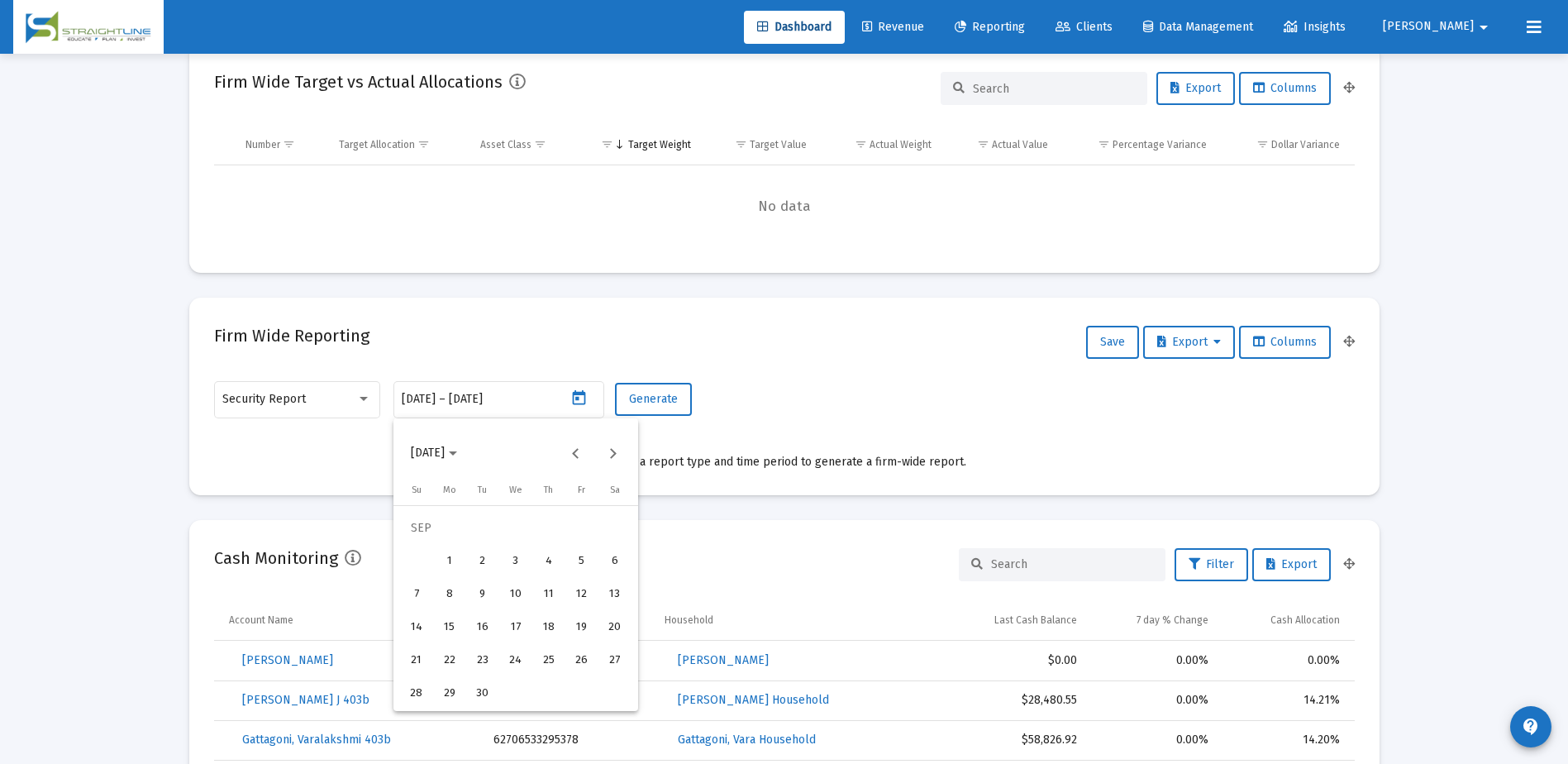
click at [476, 698] on div "30" at bounding box center [483, 693] width 30 height 30
type input "[DATE]"
click at [677, 399] on div at bounding box center [784, 382] width 1568 height 764
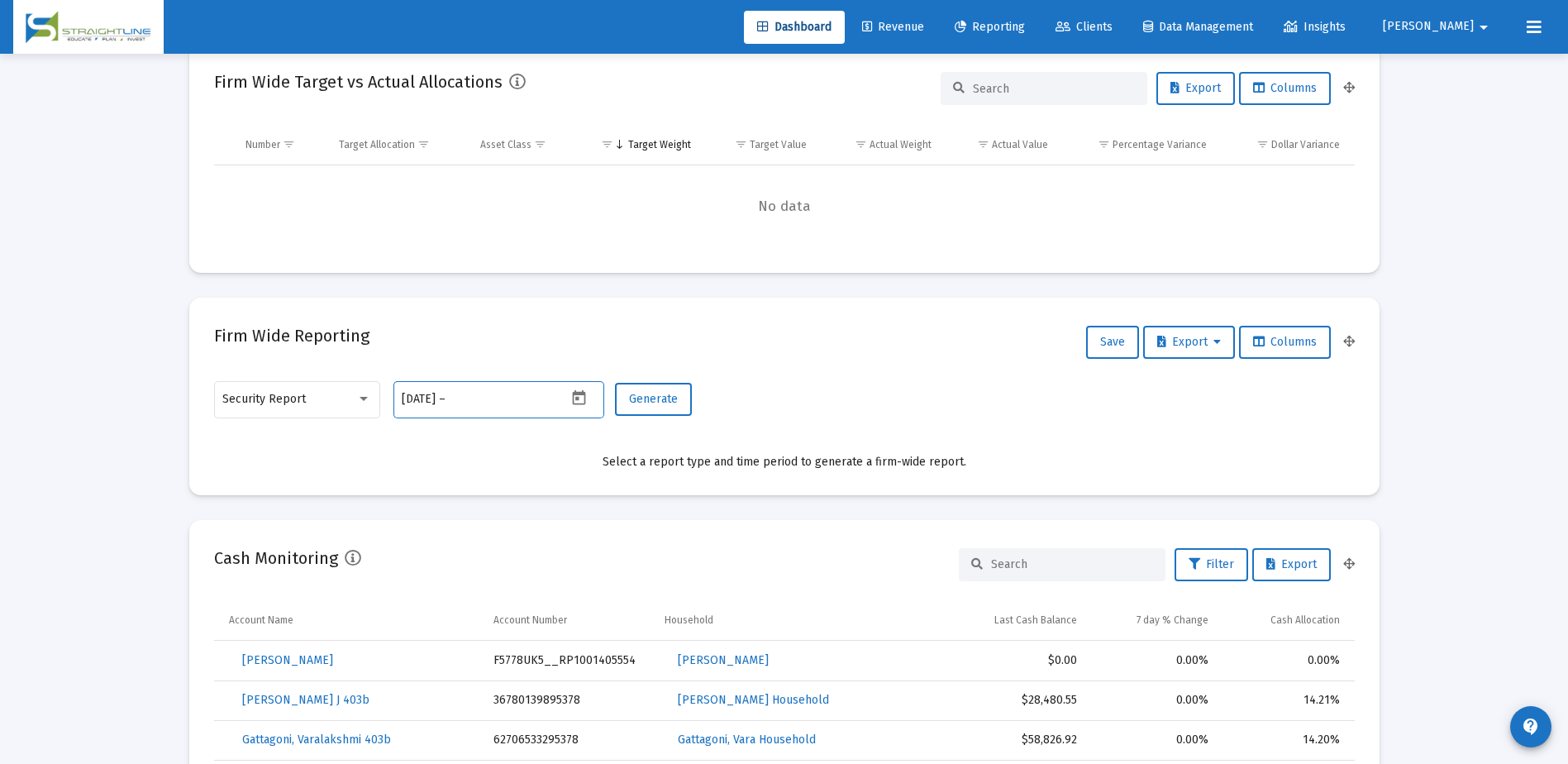
click at [508, 399] on input "text" at bounding box center [488, 399] width 79 height 13
click at [584, 394] on icon "Open calendar" at bounding box center [580, 398] width 13 height 15
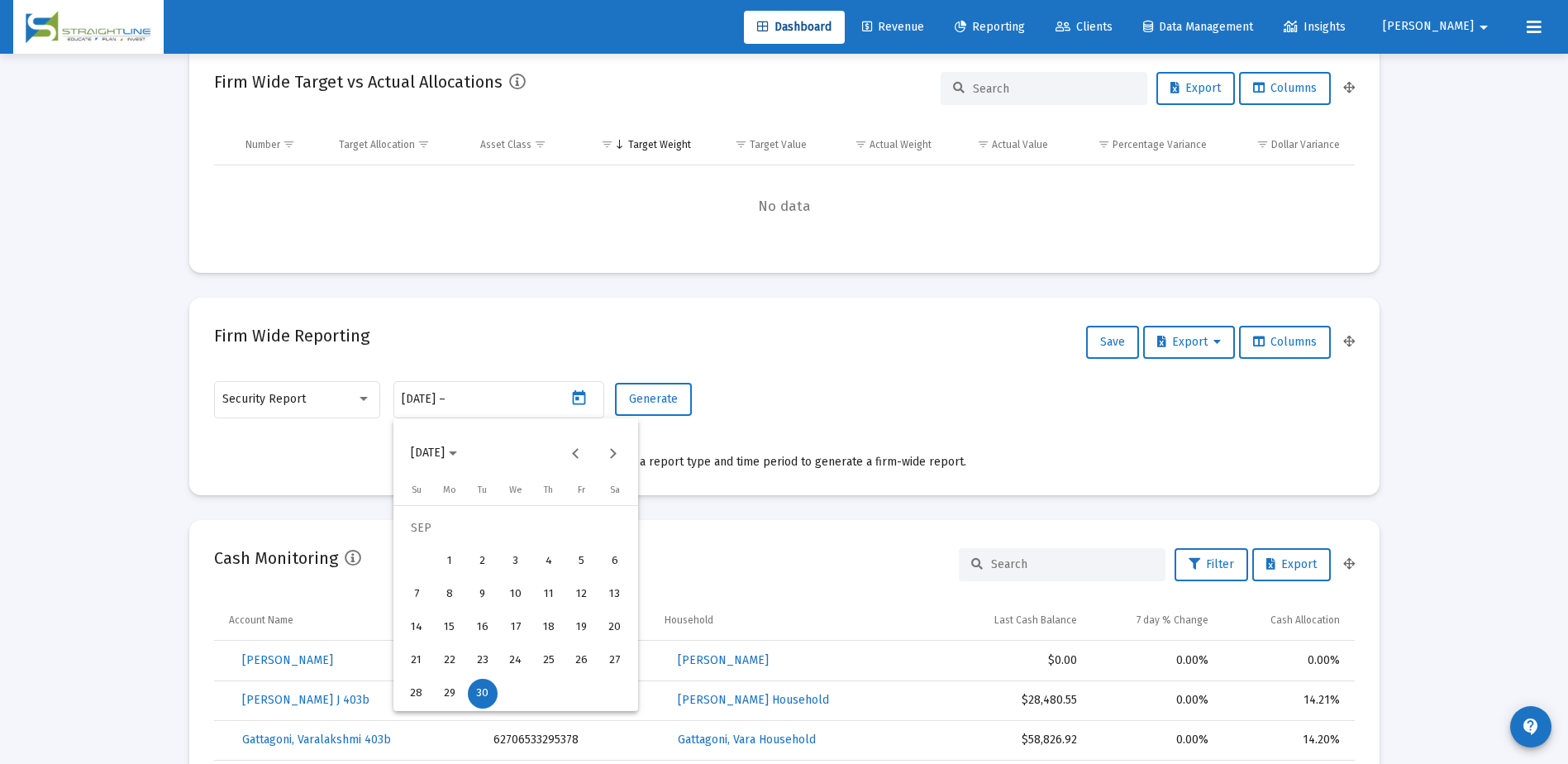
click at [486, 692] on div "30" at bounding box center [483, 693] width 30 height 30
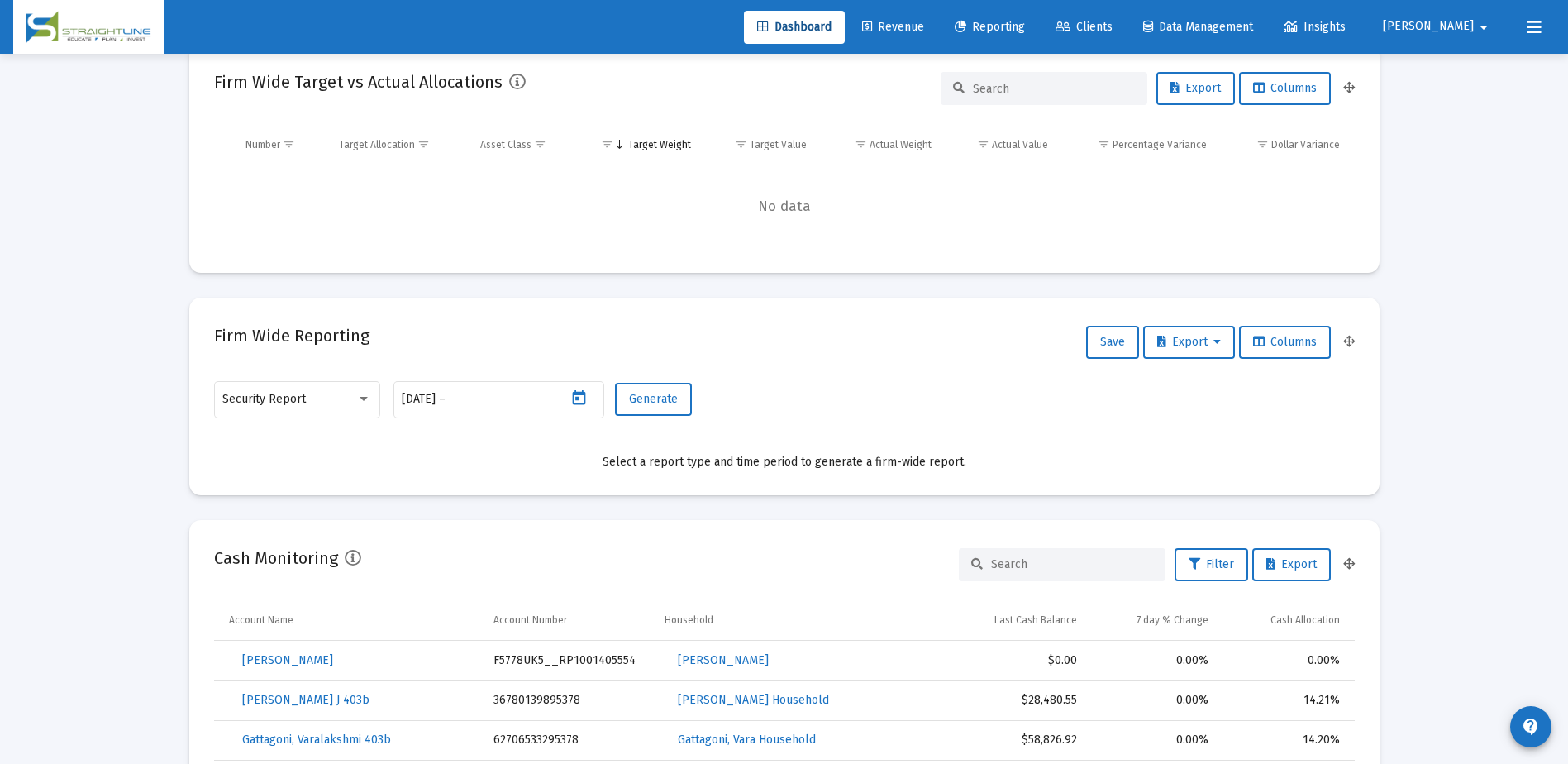
type input "[DATE]"
click at [671, 399] on span "Generate" at bounding box center [653, 398] width 49 height 14
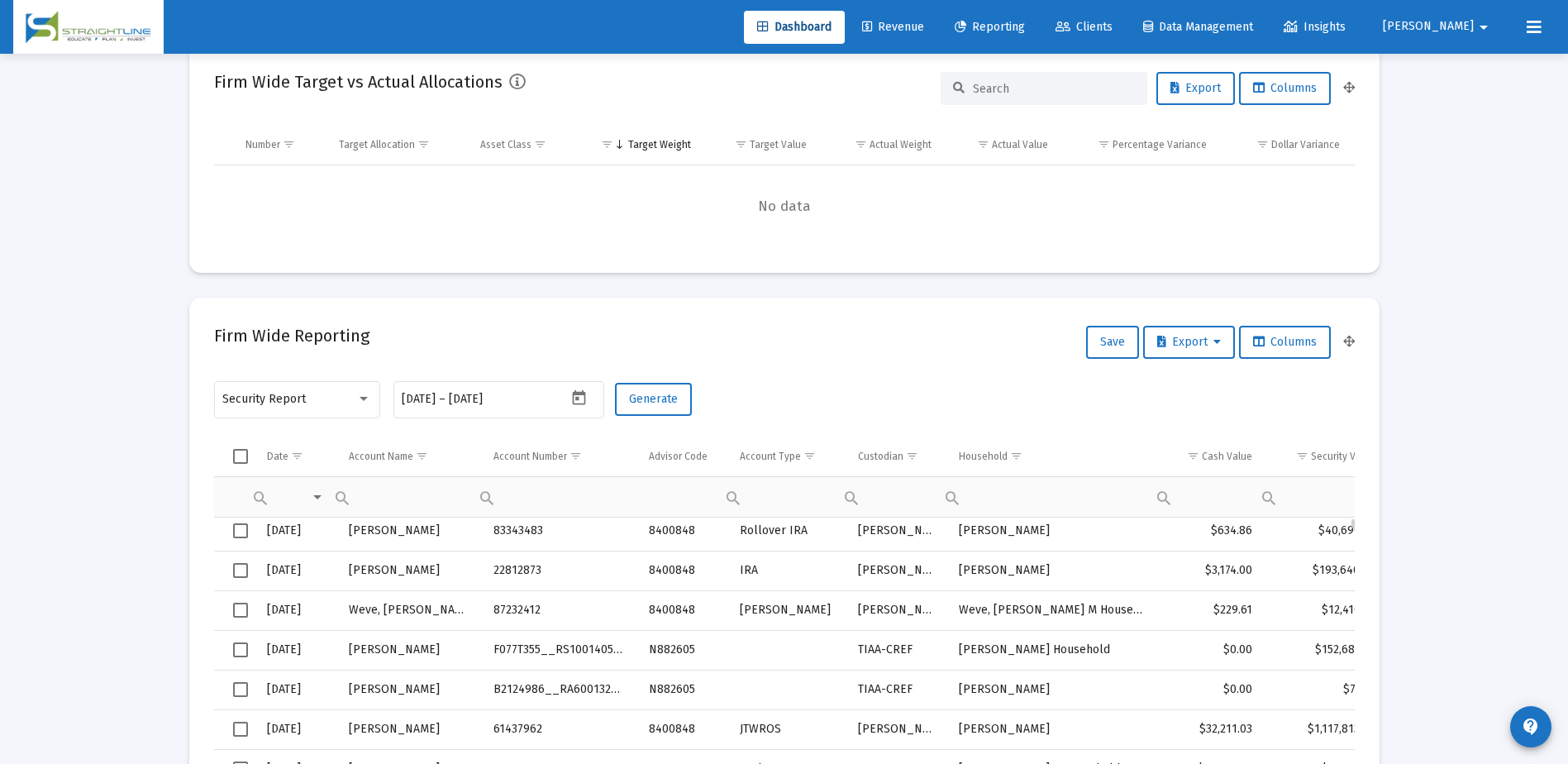
scroll to position [247, 0]
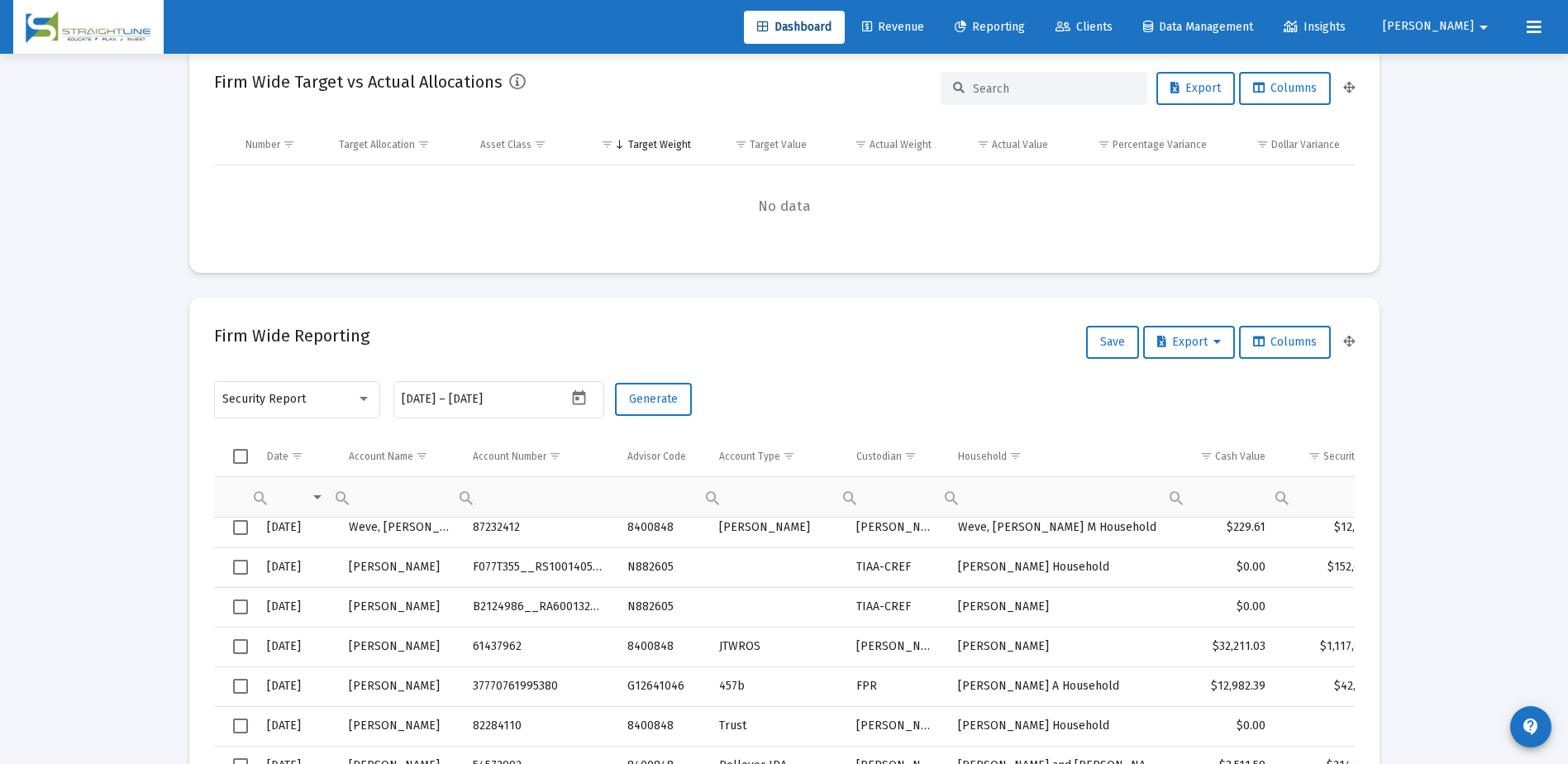
click at [888, 365] on mat-card "Firm Wide Reporting Save Export Columns Security Report [DATE] [DATE] – [DATE] …" at bounding box center [784, 586] width 1191 height 578
drag, startPoint x: 651, startPoint y: 410, endPoint x: 622, endPoint y: 431, distance: 35.8
click at [622, 431] on div "Security Report [DATE] [DATE] – [DATE] Generate" at bounding box center [784, 407] width 1141 height 58
click at [360, 406] on div "Security Report" at bounding box center [296, 398] width 149 height 40
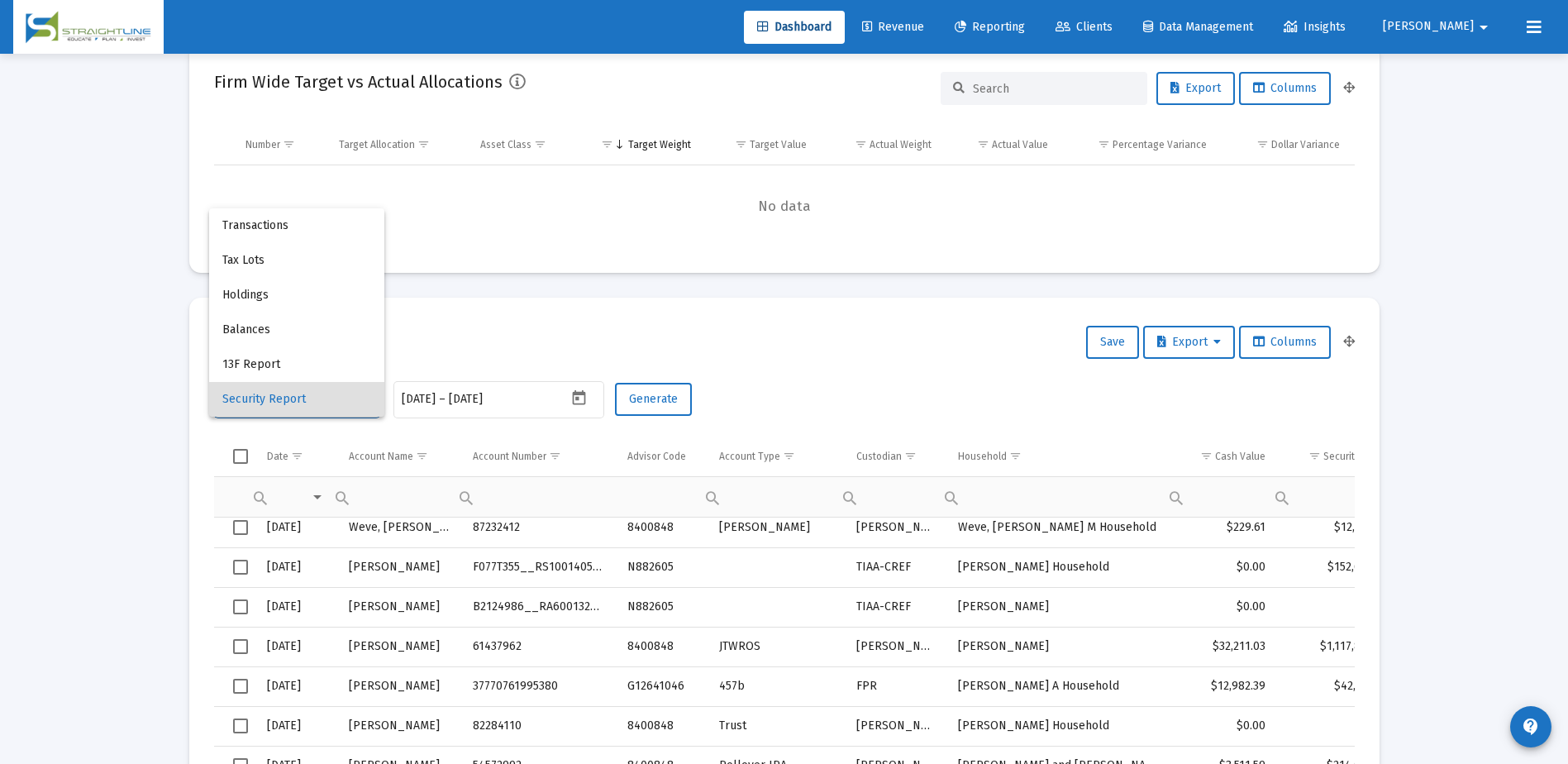
click at [302, 397] on span "Security Report" at bounding box center [296, 399] width 149 height 35
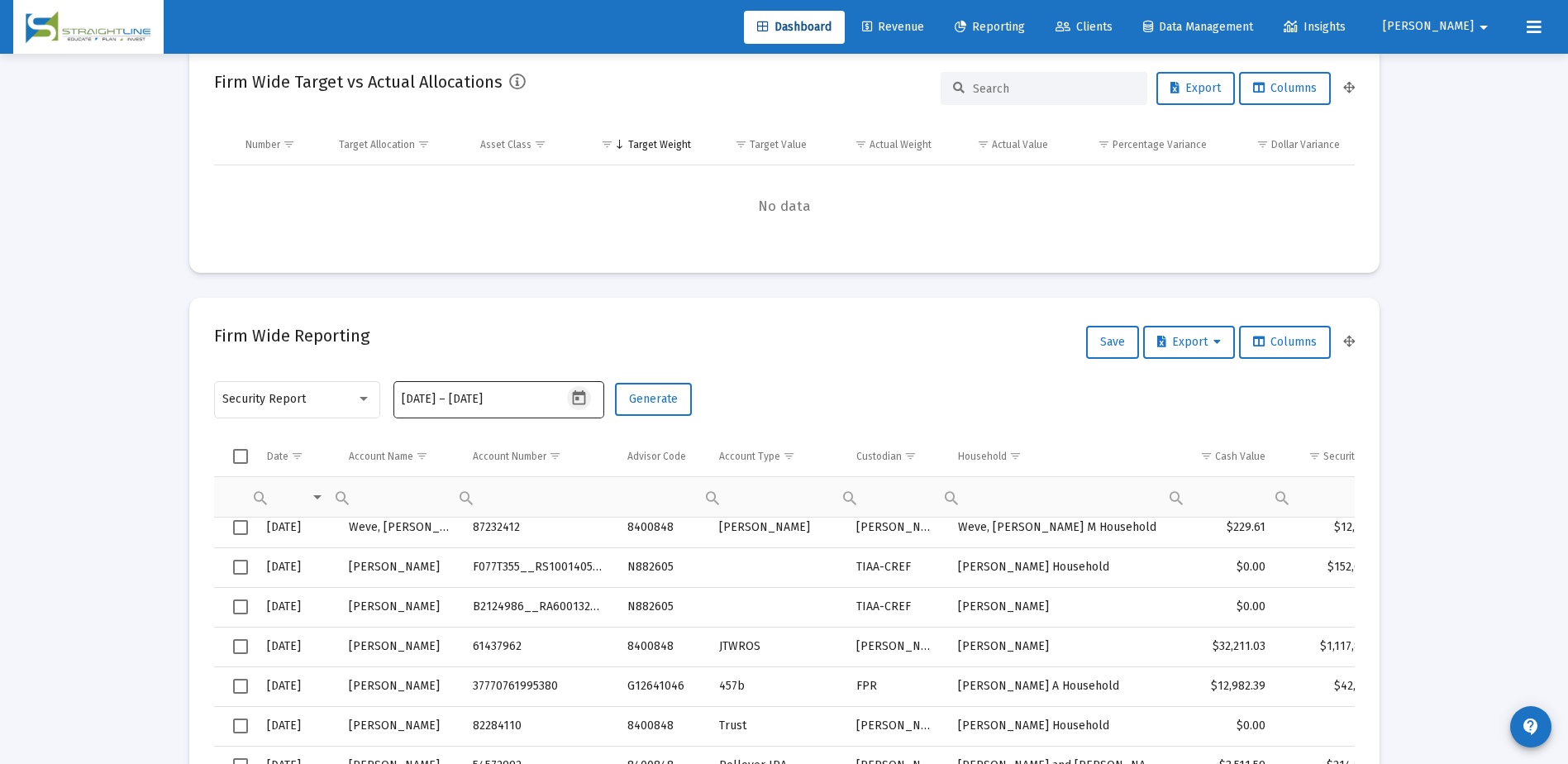
click at [579, 398] on icon "Open calendar" at bounding box center [580, 398] width 13 height 15
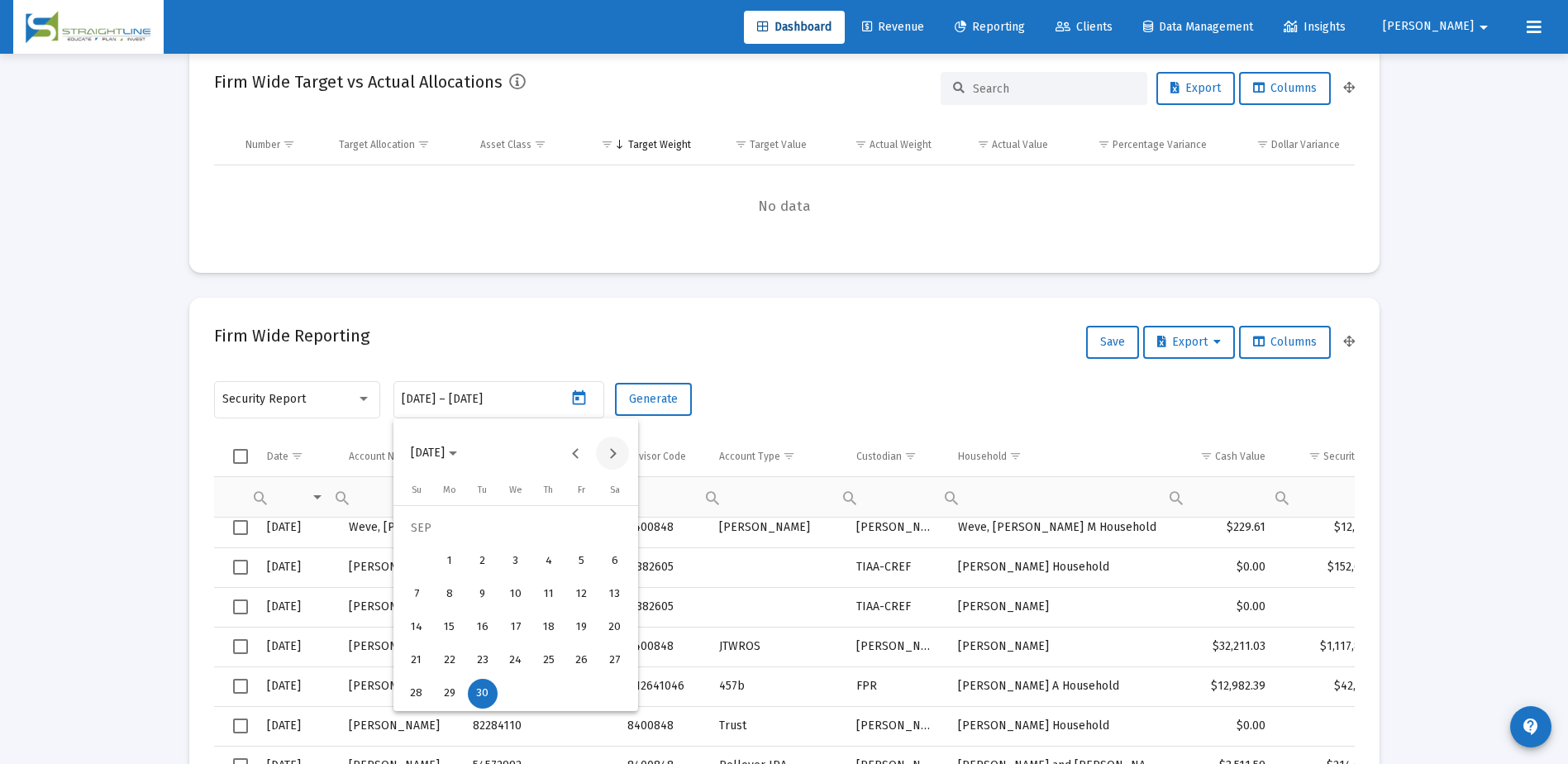
click at [609, 451] on button "Next month" at bounding box center [612, 453] width 33 height 33
click at [580, 556] on div "10" at bounding box center [582, 562] width 30 height 30
type input "[DATE]"
click at [580, 556] on div "10" at bounding box center [582, 562] width 30 height 30
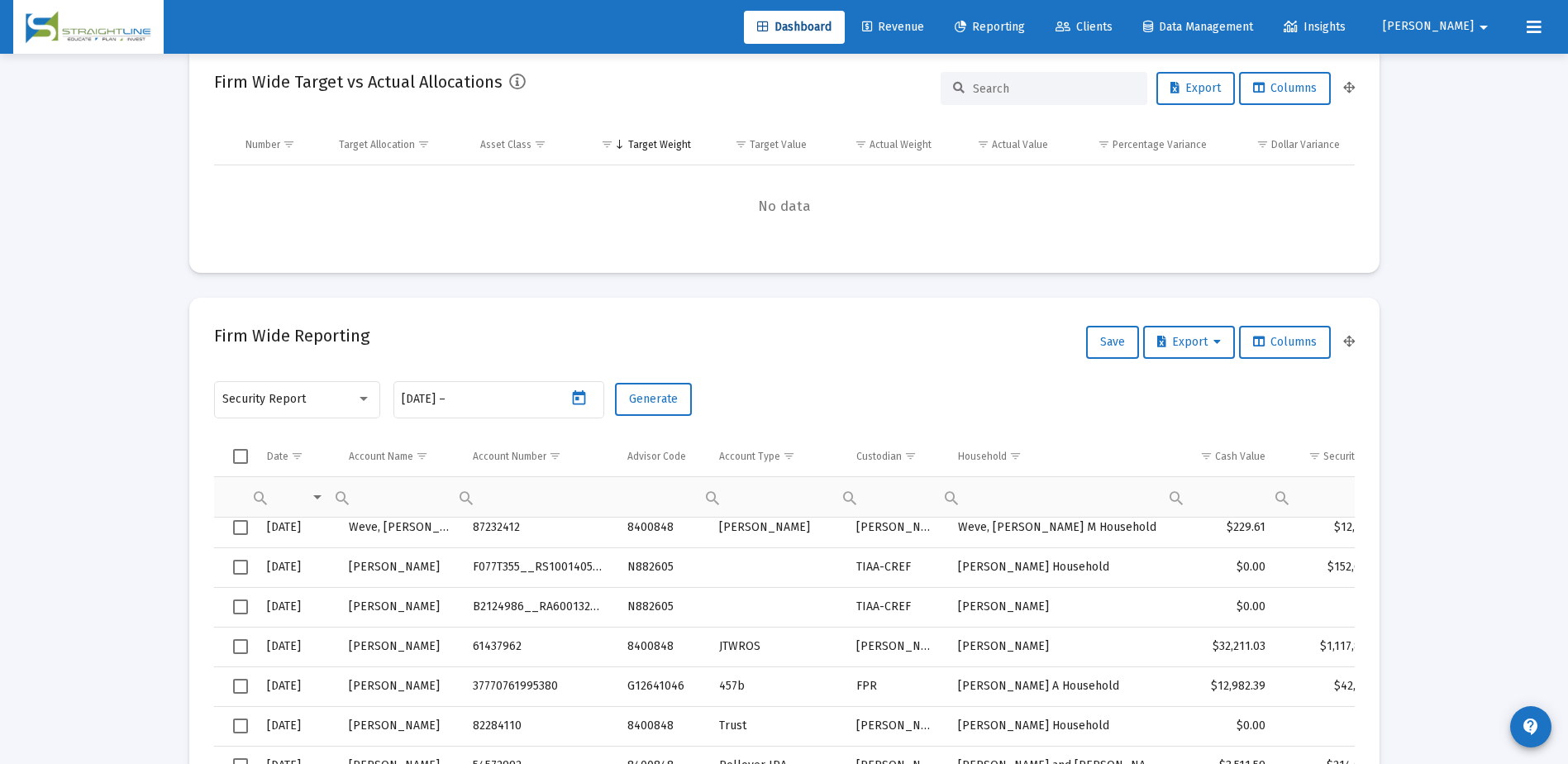
type input "[DATE]"
click at [637, 405] on button "Generate" at bounding box center [653, 399] width 77 height 33
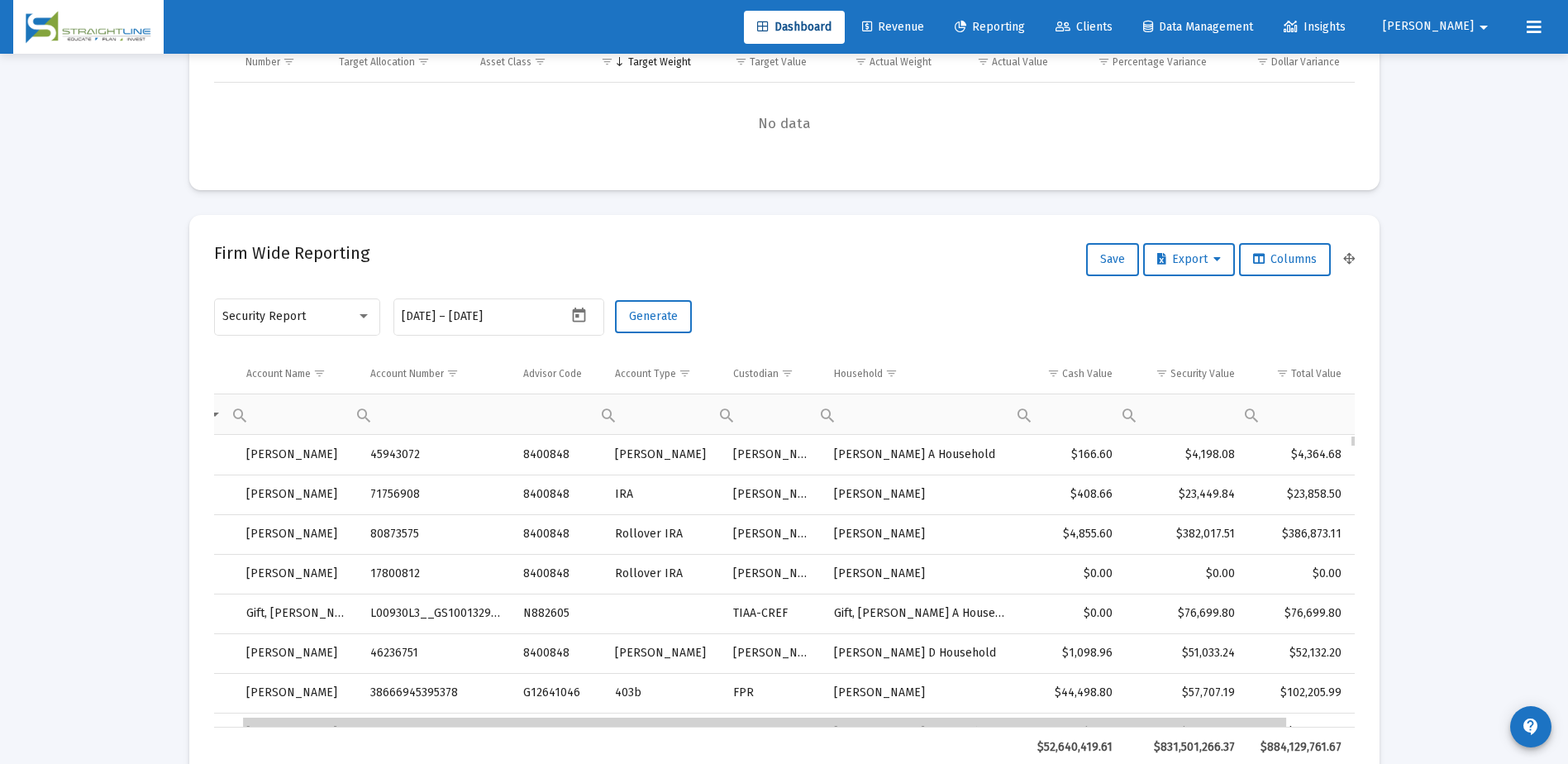
scroll to position [0, 0]
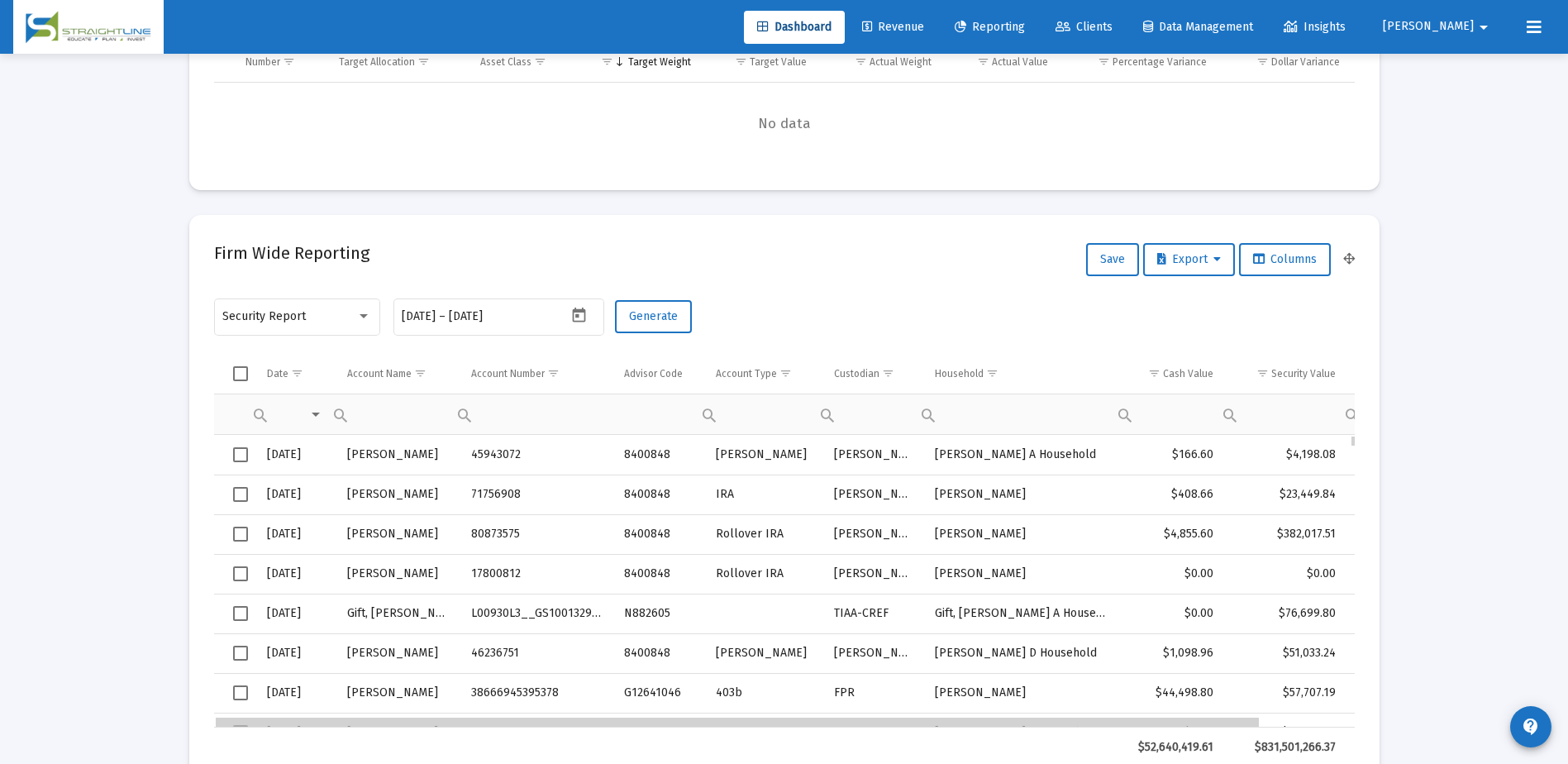
drag, startPoint x: 763, startPoint y: 723, endPoint x: 627, endPoint y: 738, distance: 136.8
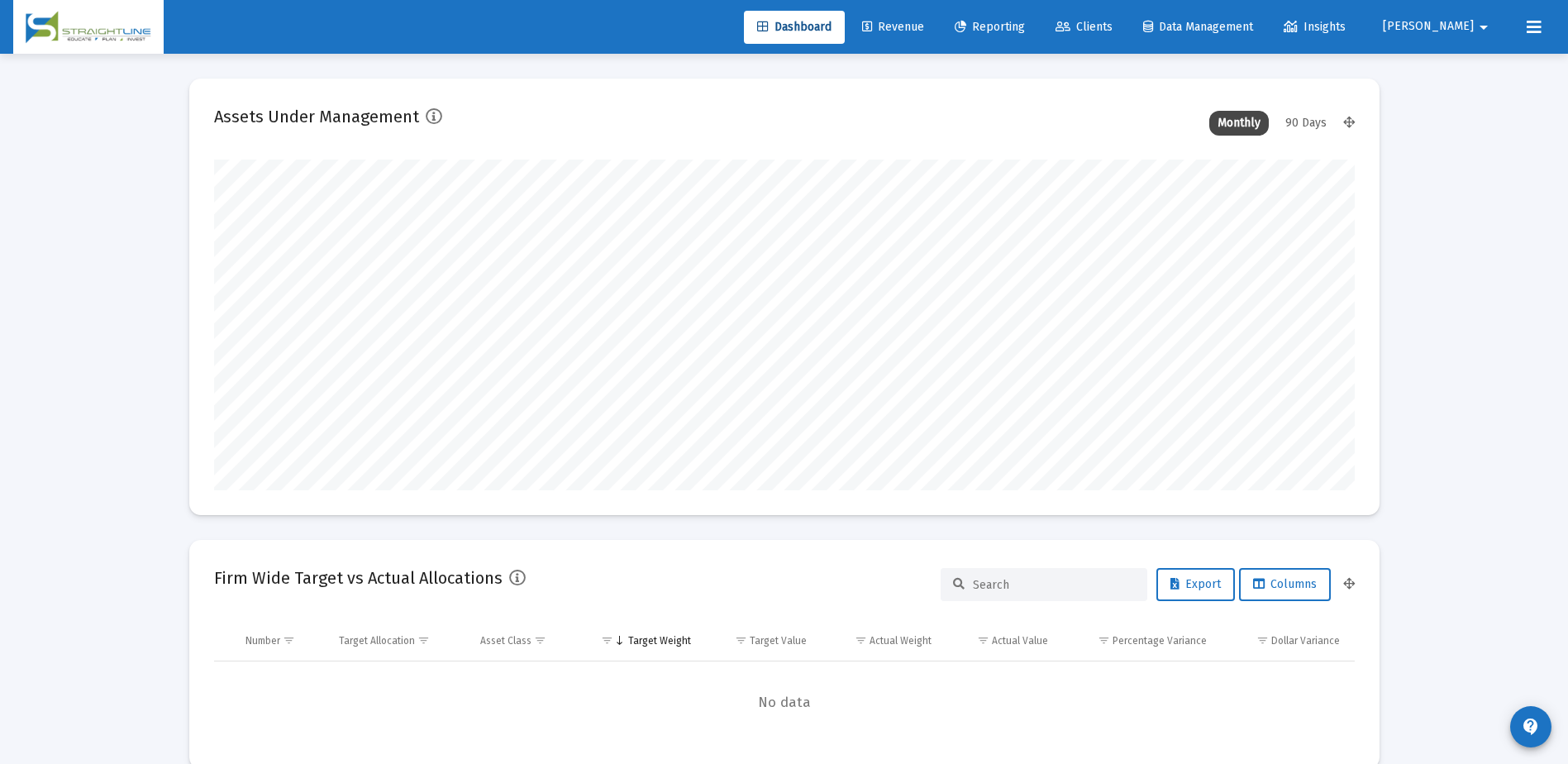
click at [937, 41] on link "Revenue" at bounding box center [893, 26] width 88 height 33
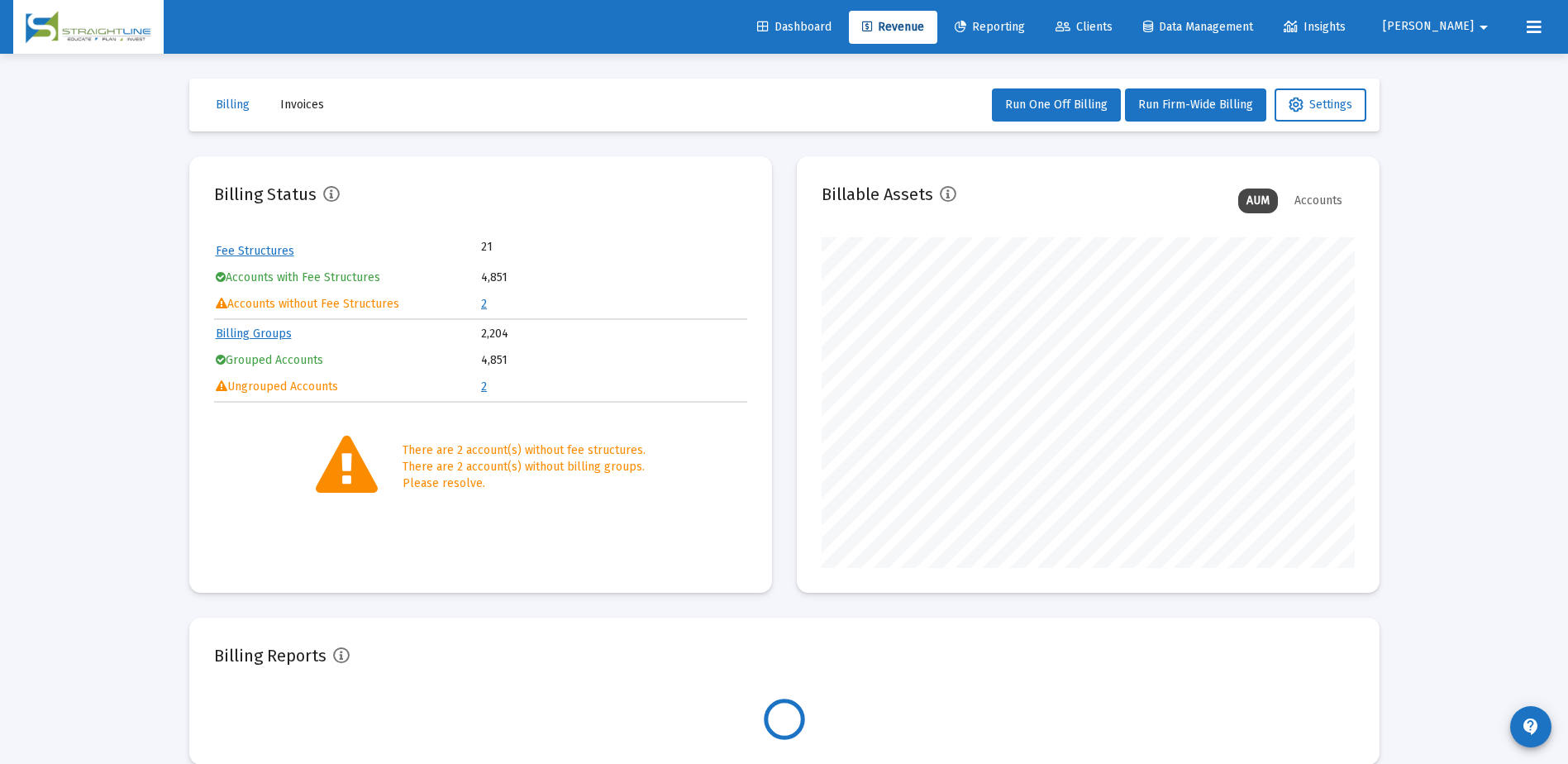
scroll to position [330, 533]
click at [1327, 103] on span "Settings" at bounding box center [1320, 104] width 64 height 14
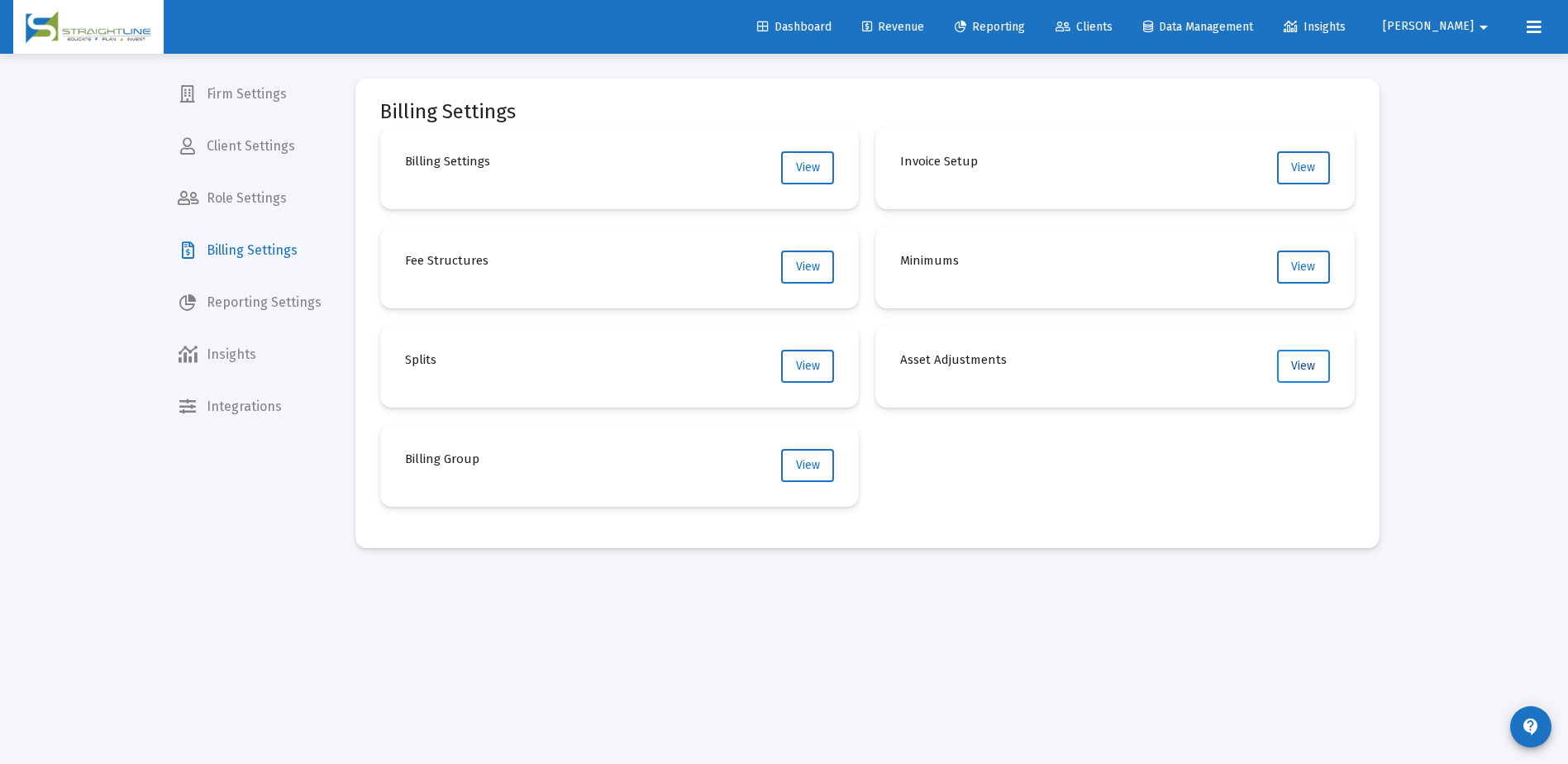
click at [1311, 358] on span "View" at bounding box center [1303, 365] width 24 height 14
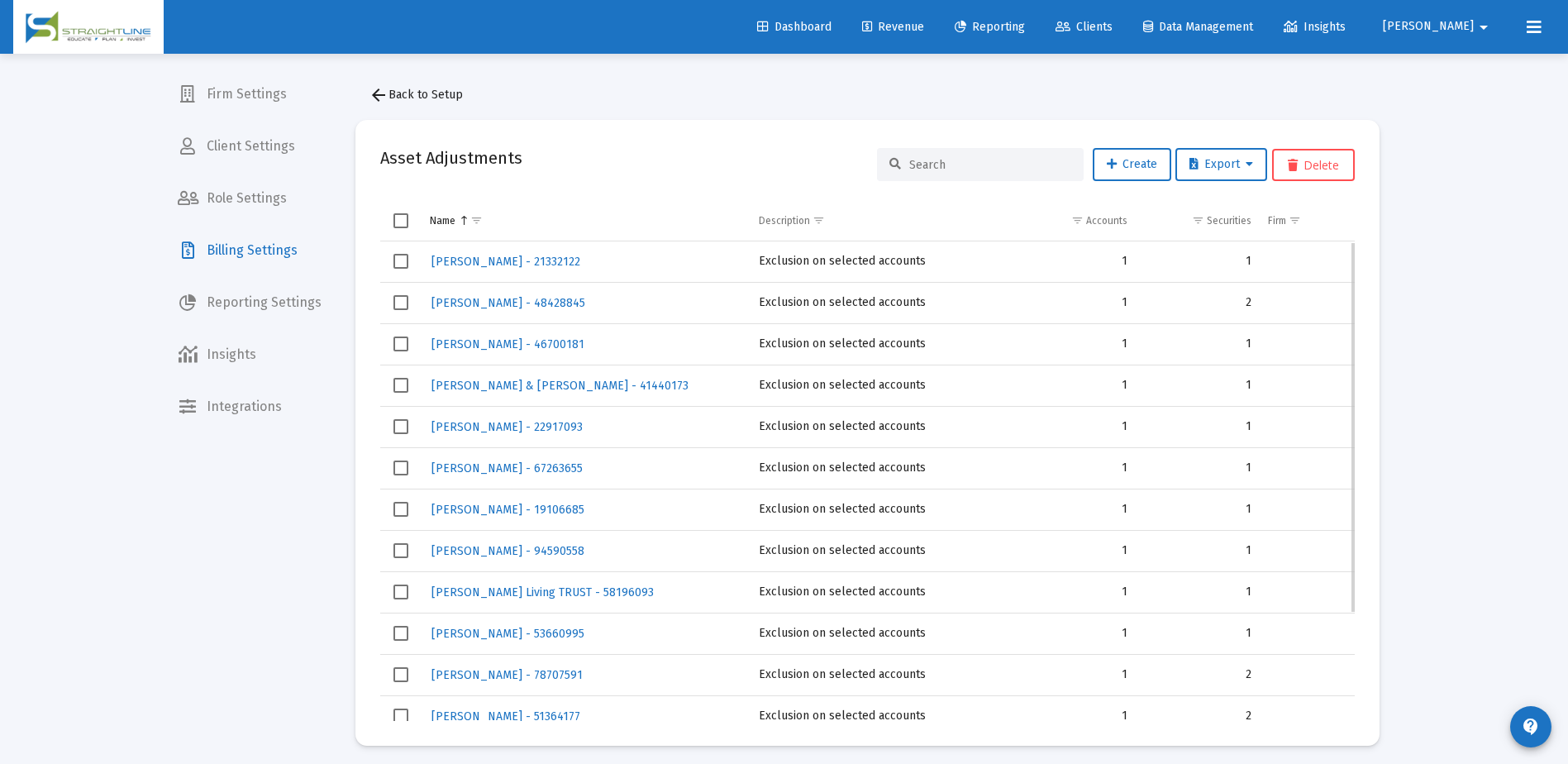
scroll to position [139, 0]
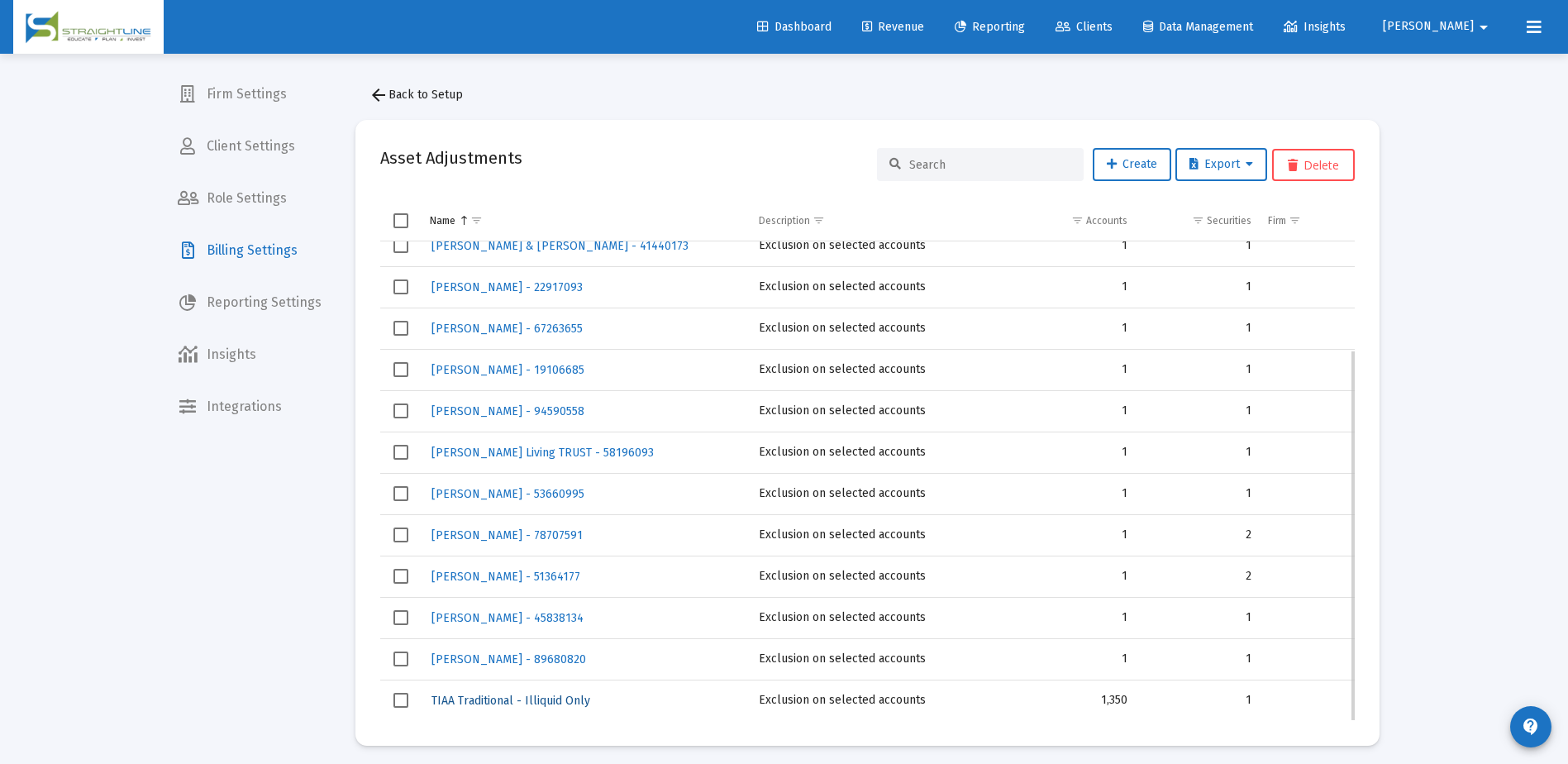
click at [572, 695] on span "TIAA Traditional - Illiquid Only" at bounding box center [510, 700] width 159 height 14
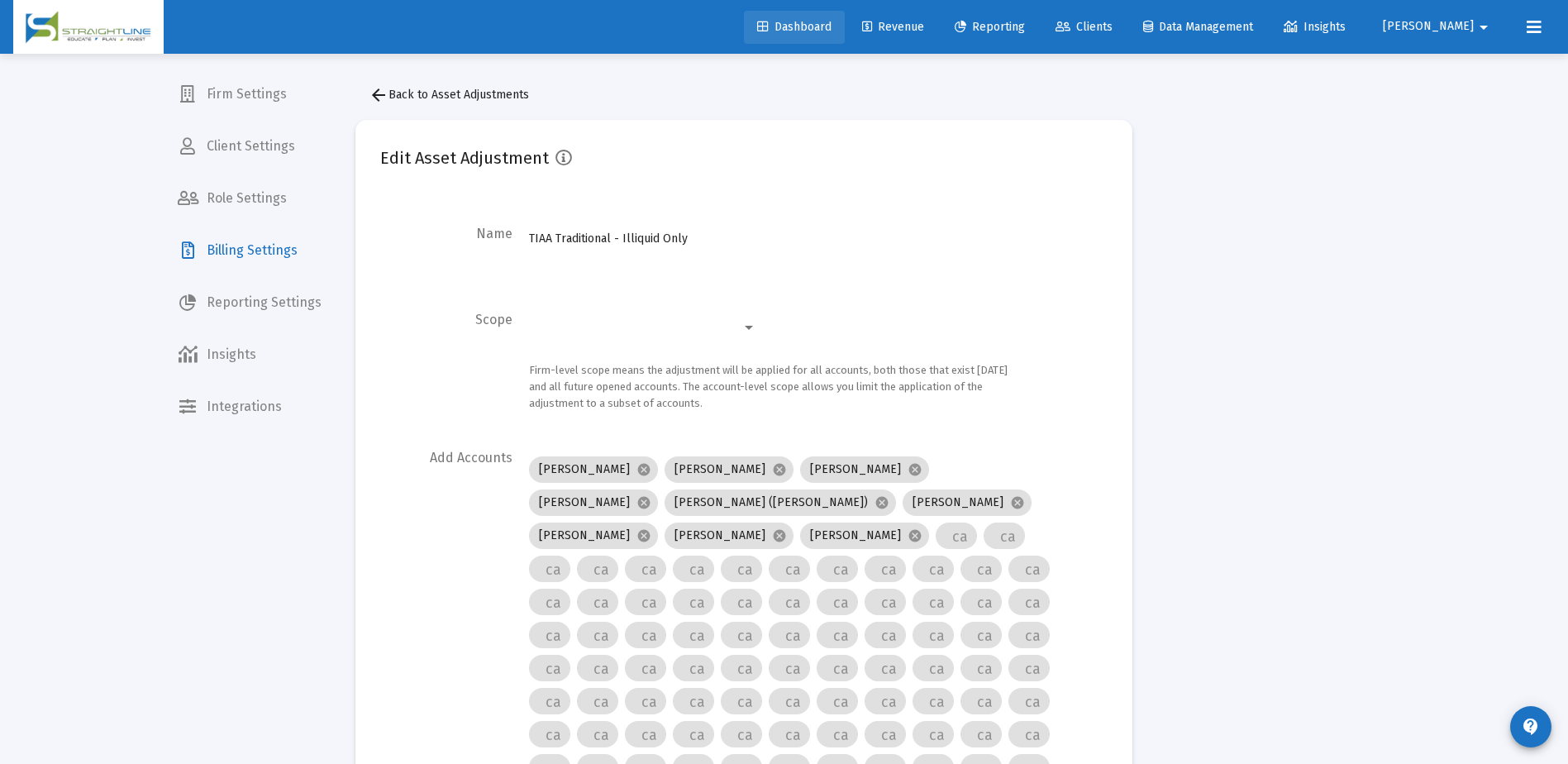
click at [845, 35] on link "Dashboard" at bounding box center [793, 26] width 101 height 33
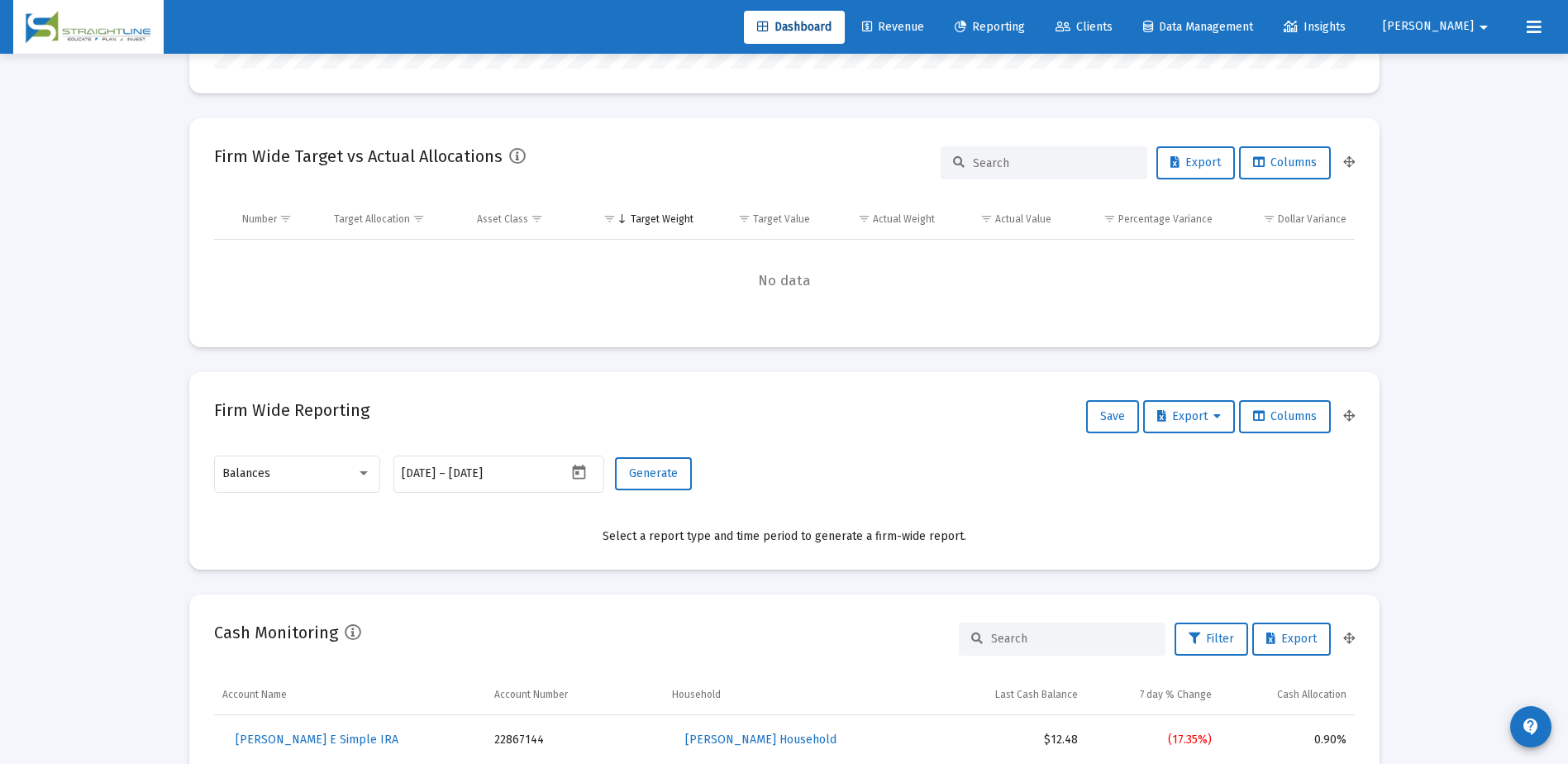
scroll to position [579, 0]
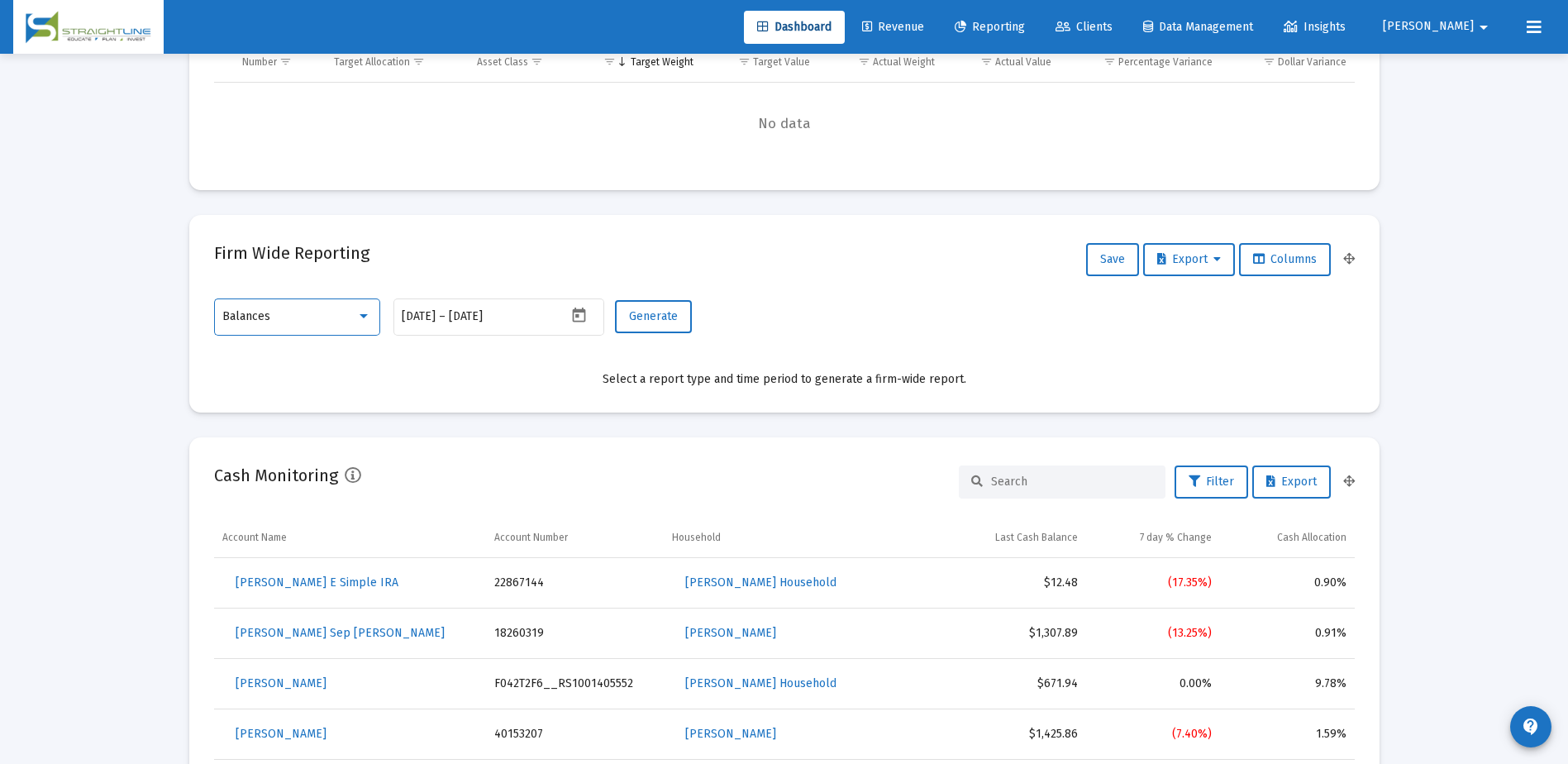
click at [360, 312] on div at bounding box center [364, 315] width 15 height 13
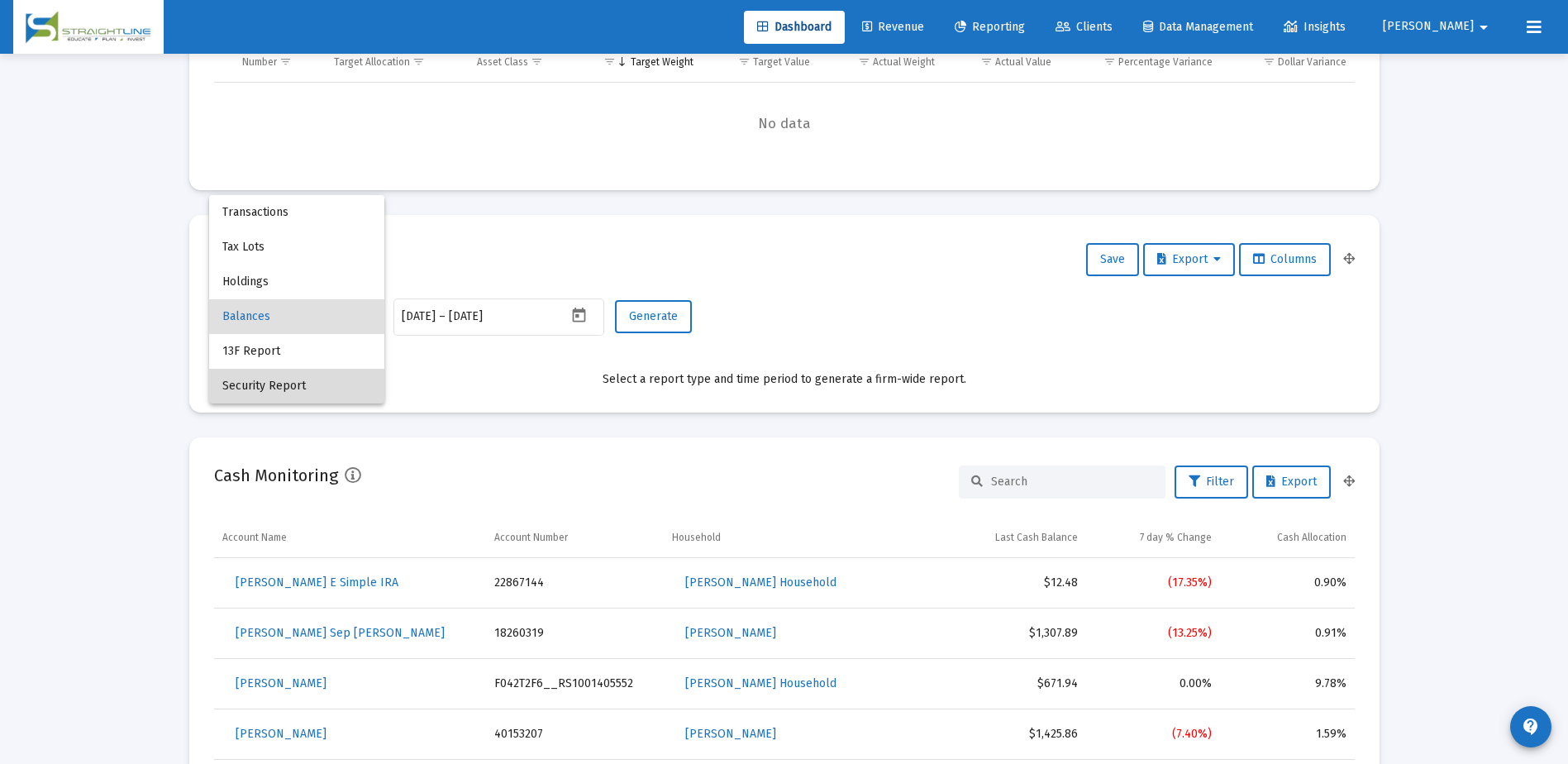
click at [331, 381] on span "Security Report" at bounding box center [296, 386] width 149 height 35
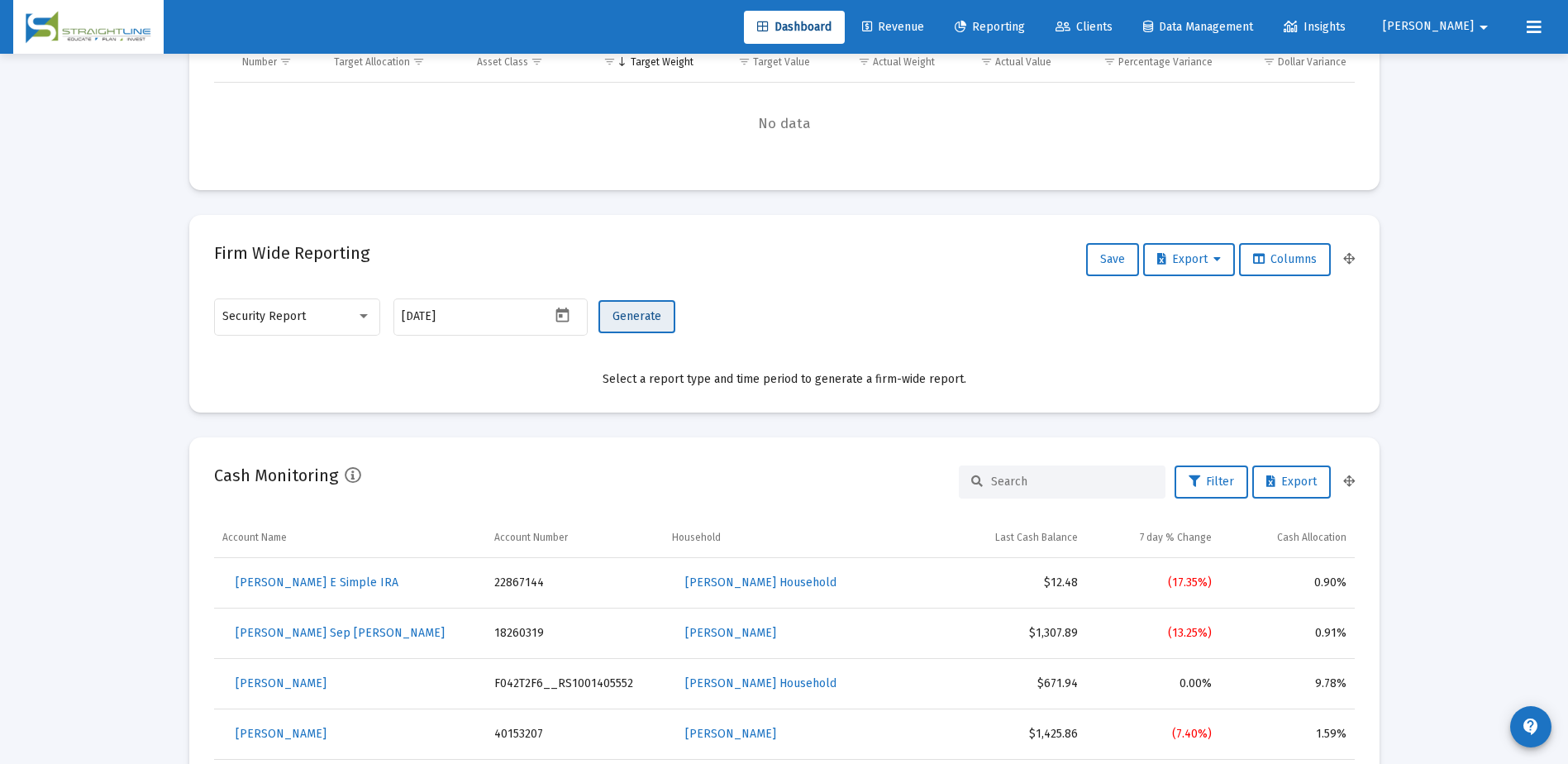
drag, startPoint x: 647, startPoint y: 315, endPoint x: 520, endPoint y: 342, distance: 129.8
click at [555, 364] on mat-card-content "Security Report [DATE] Generate Select a report type and time period to generat…" at bounding box center [784, 341] width 1141 height 91
click at [479, 312] on input "[DATE]" at bounding box center [476, 316] width 149 height 13
click at [565, 313] on icon "Open calendar" at bounding box center [562, 315] width 17 height 17
click at [579, 480] on div "10" at bounding box center [582, 479] width 30 height 30
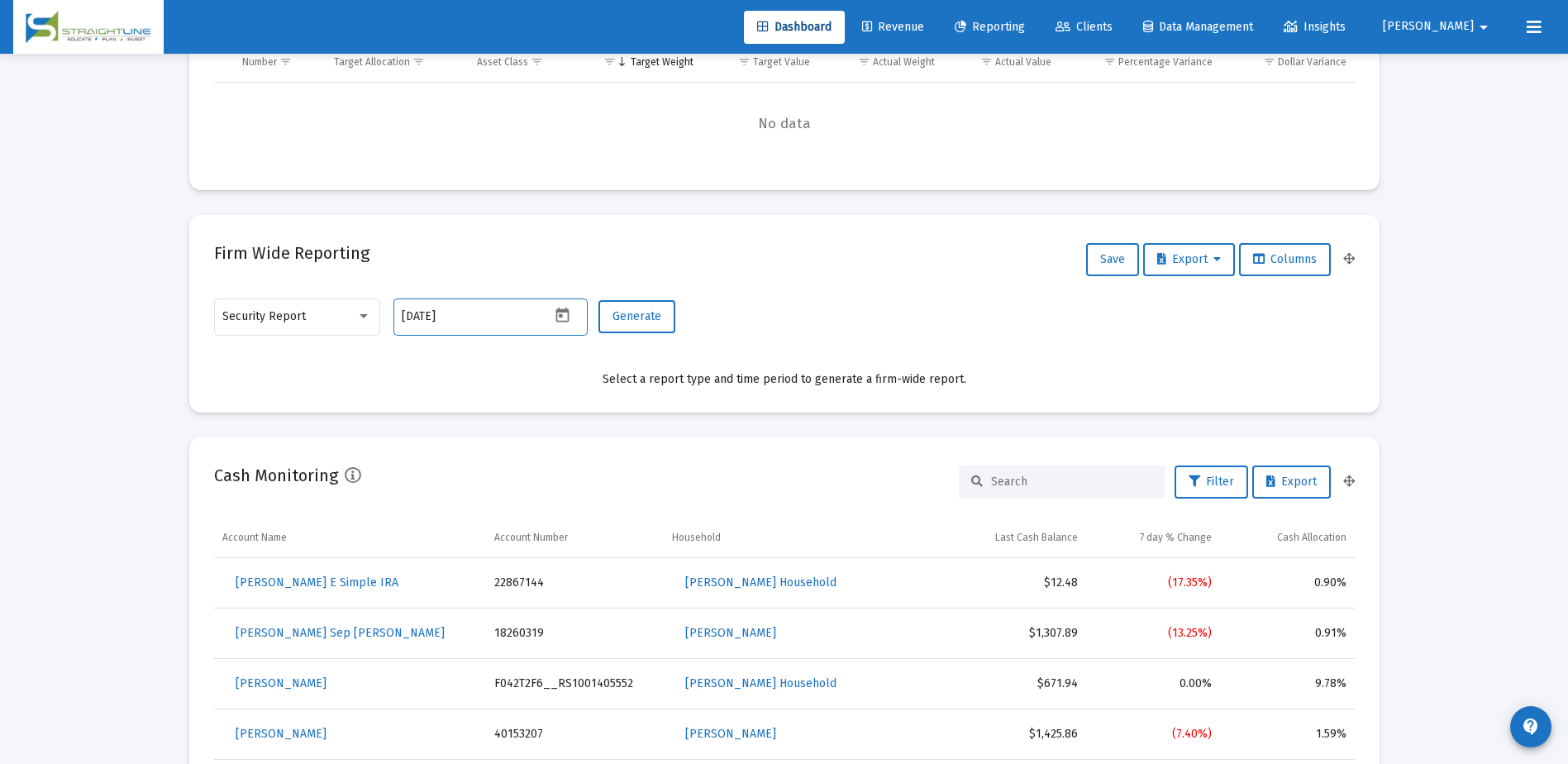
click at [504, 319] on input "[DATE]" at bounding box center [476, 316] width 149 height 13
click at [558, 317] on icon "Open calendar" at bounding box center [562, 315] width 17 height 17
click at [558, 318] on div at bounding box center [784, 382] width 1568 height 764
click at [632, 316] on span "Generate" at bounding box center [637, 315] width 49 height 14
click at [560, 316] on icon "Open calendar" at bounding box center [563, 315] width 13 height 15
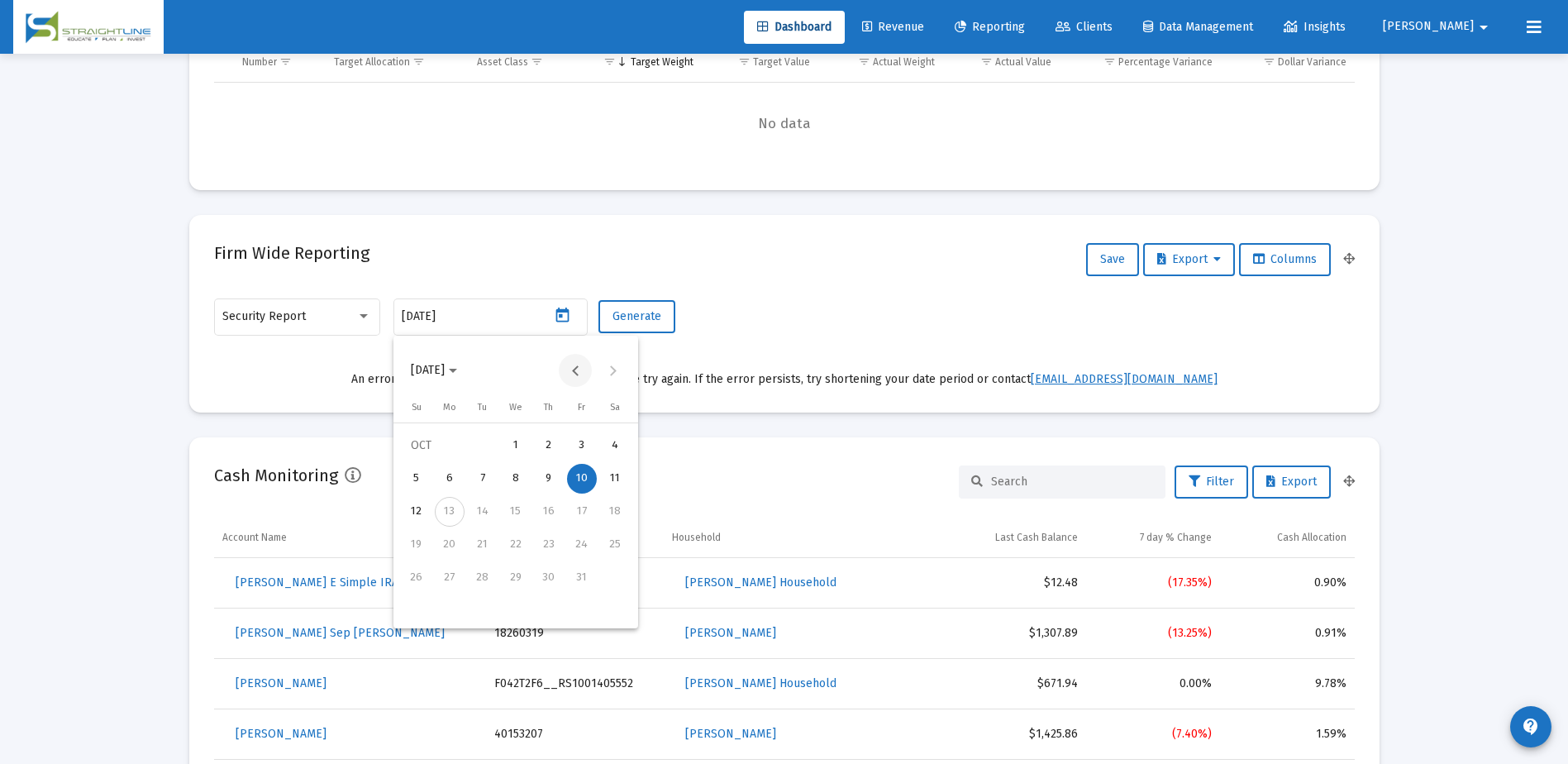
click at [574, 375] on button "Previous month" at bounding box center [575, 370] width 33 height 33
click at [489, 608] on div "30" at bounding box center [483, 611] width 30 height 30
type input "[DATE]"
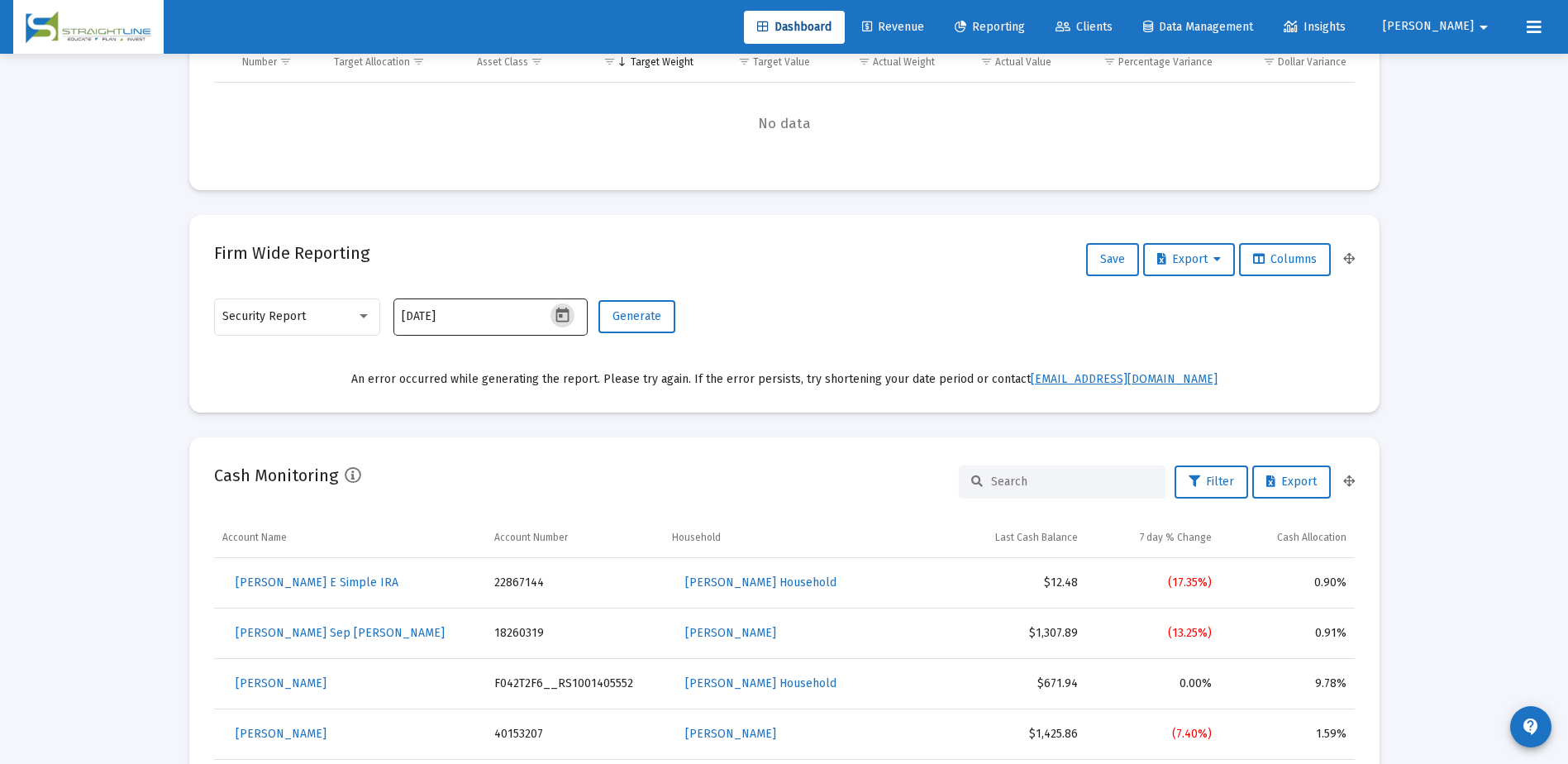
click at [565, 315] on icon "Open calendar" at bounding box center [562, 315] width 17 height 17
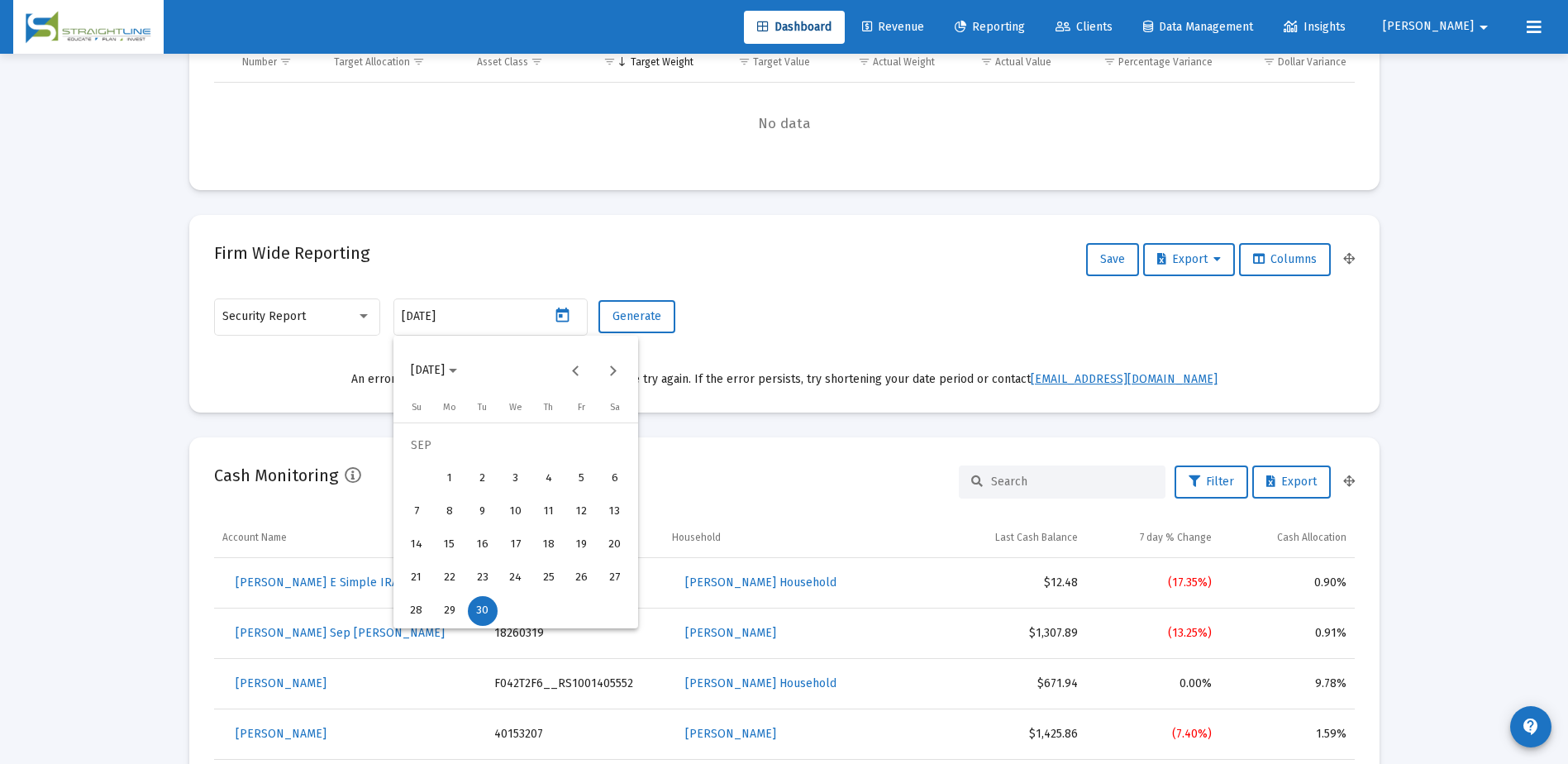
click at [481, 613] on div "30" at bounding box center [483, 611] width 30 height 30
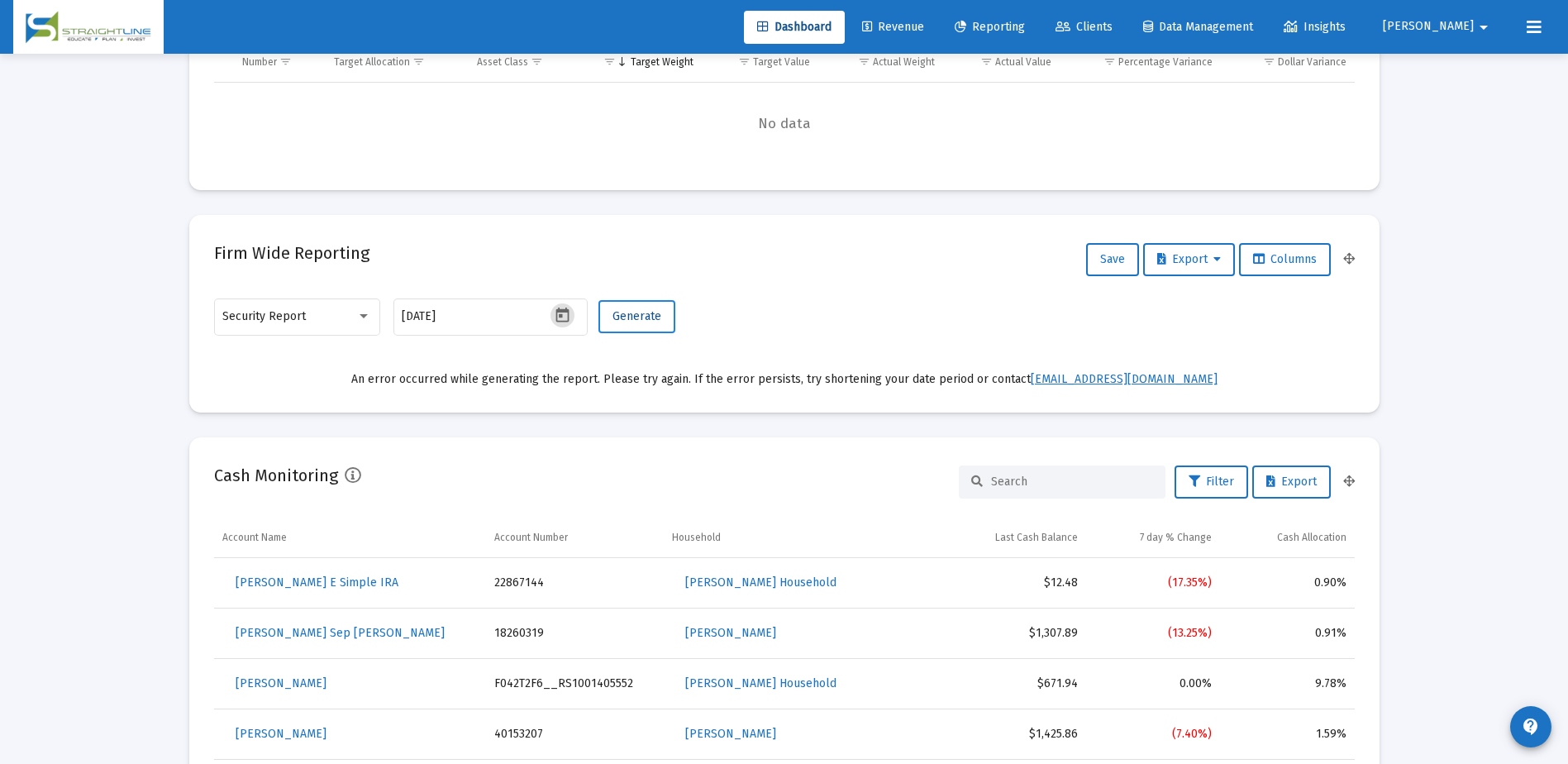
click at [633, 315] on span "Generate" at bounding box center [637, 315] width 49 height 14
